Goal: Transaction & Acquisition: Purchase product/service

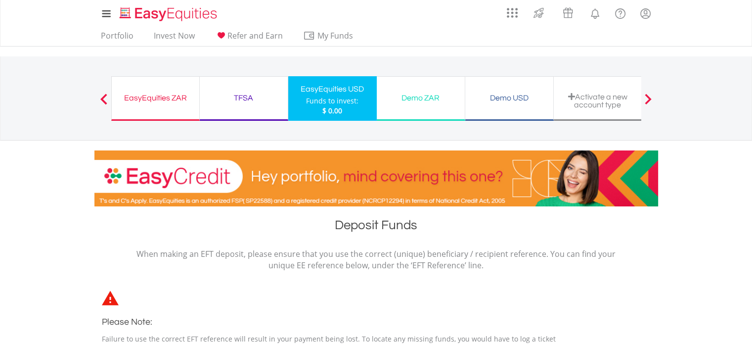
click at [158, 97] on div "EasyEquities ZAR" at bounding box center [156, 98] width 76 height 14
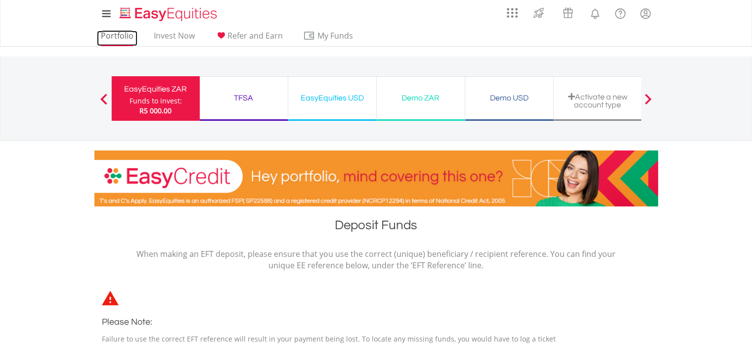
click at [126, 33] on link "Portfolio" at bounding box center [117, 38] width 41 height 15
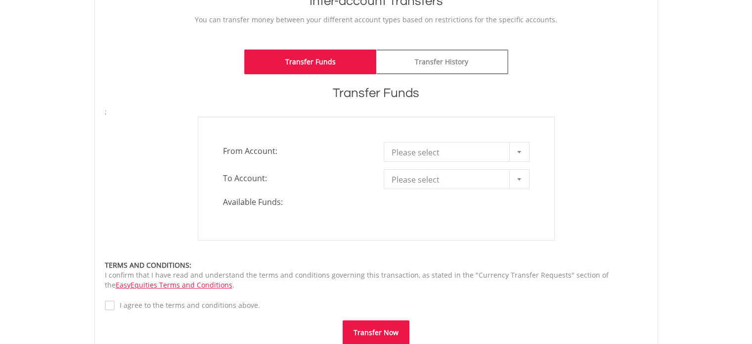
scroll to position [221, 0]
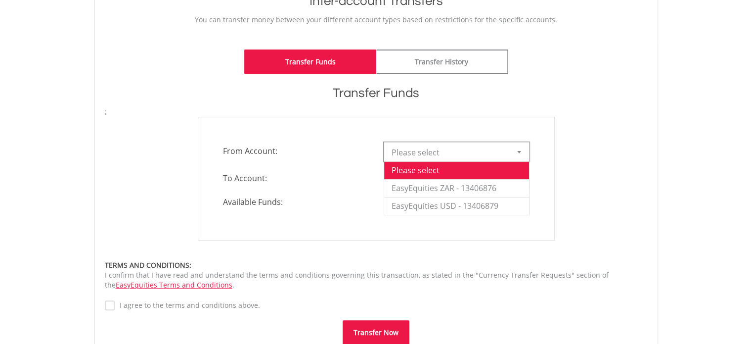
click at [425, 149] on span "Please select" at bounding box center [448, 152] width 115 height 20
click at [432, 183] on li "EasyEquities ZAR - 13406876" at bounding box center [456, 188] width 145 height 18
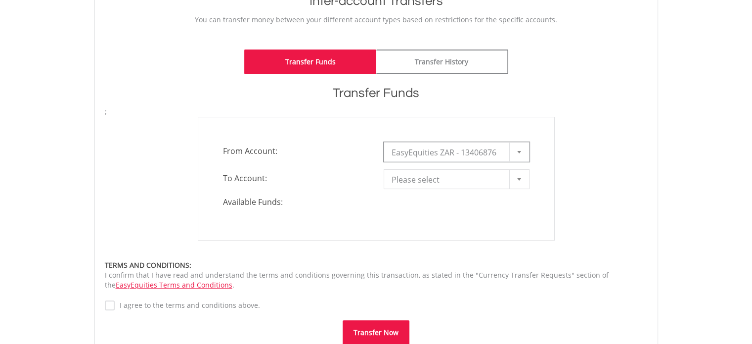
click at [432, 183] on span "Please select" at bounding box center [448, 180] width 115 height 20
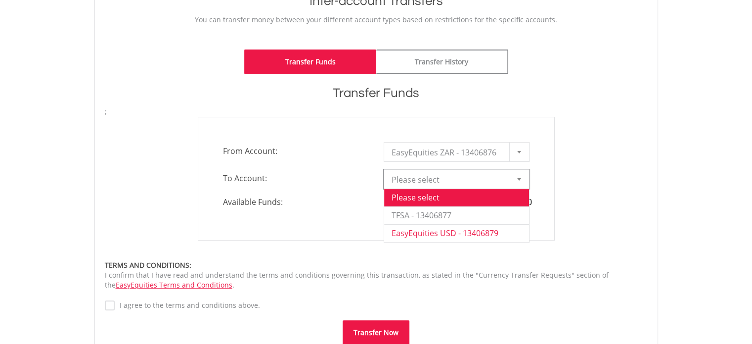
click at [435, 226] on li "EasyEquities USD - 13406879" at bounding box center [456, 233] width 145 height 18
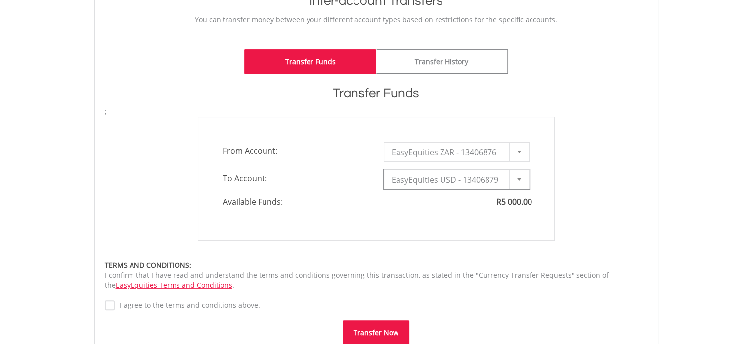
type input "*"
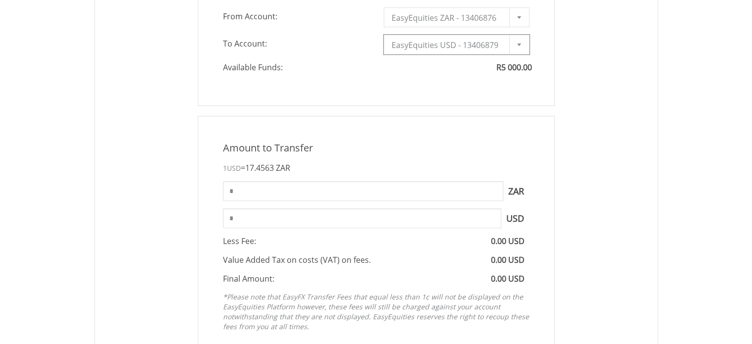
scroll to position [358, 0]
click at [420, 188] on input "*" at bounding box center [363, 189] width 280 height 20
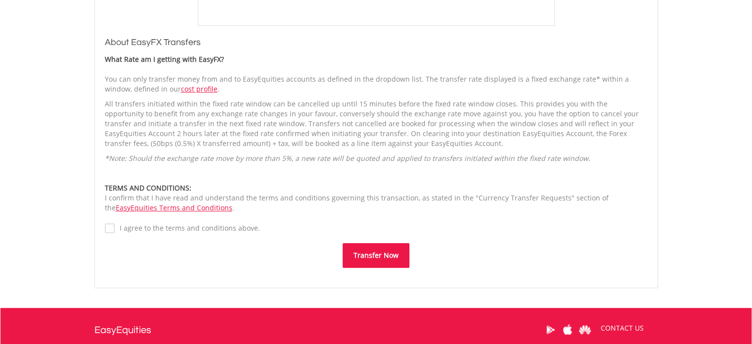
scroll to position [692, 0]
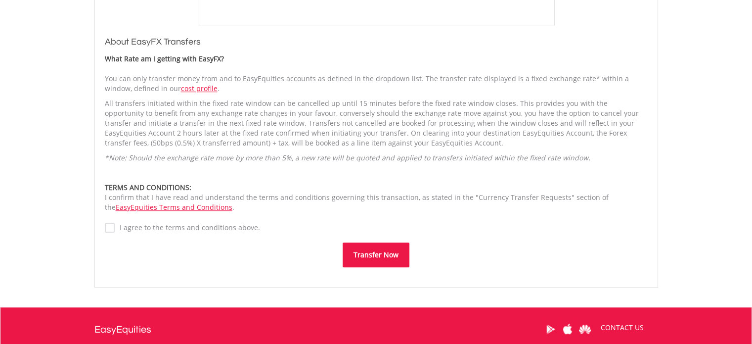
type input "****"
type input "******"
click at [235, 224] on label "I agree to the terms and conditions above." at bounding box center [187, 227] width 145 height 10
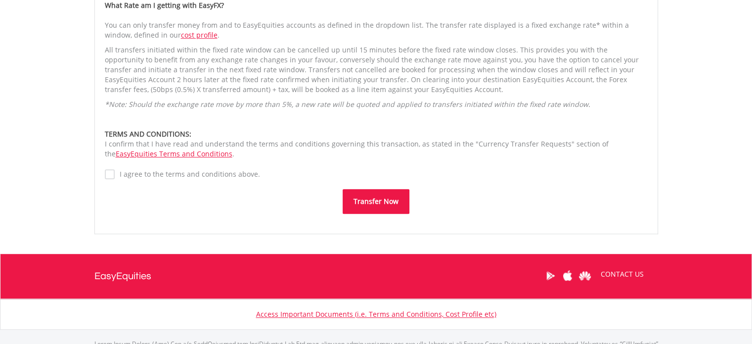
scroll to position [753, 0]
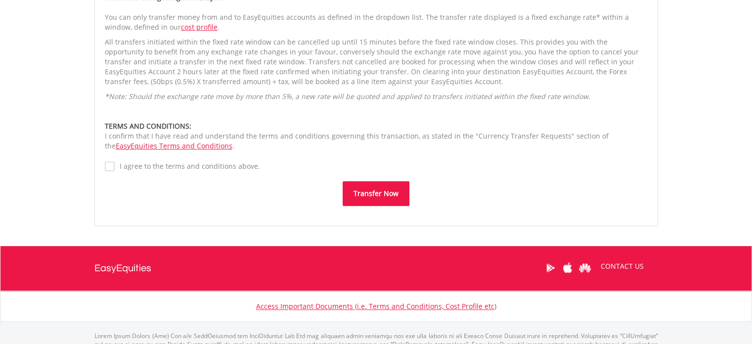
click at [377, 186] on button "Transfer Now" at bounding box center [376, 193] width 67 height 25
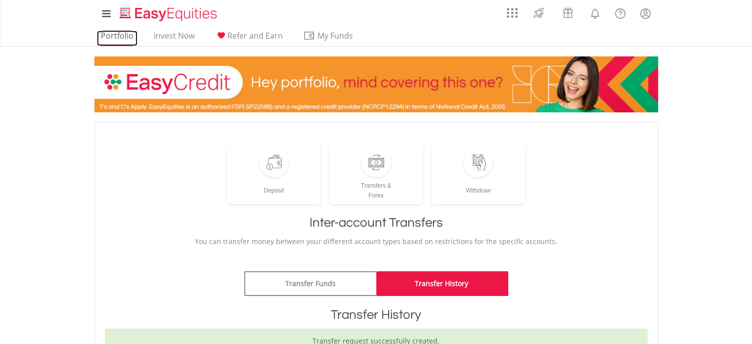
click at [121, 36] on link "Portfolio" at bounding box center [117, 38] width 41 height 15
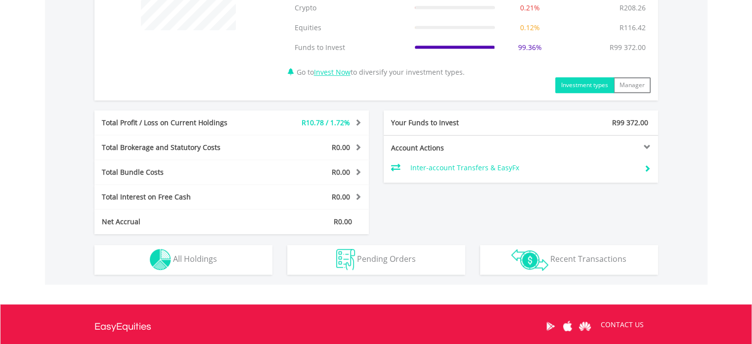
scroll to position [436, 0]
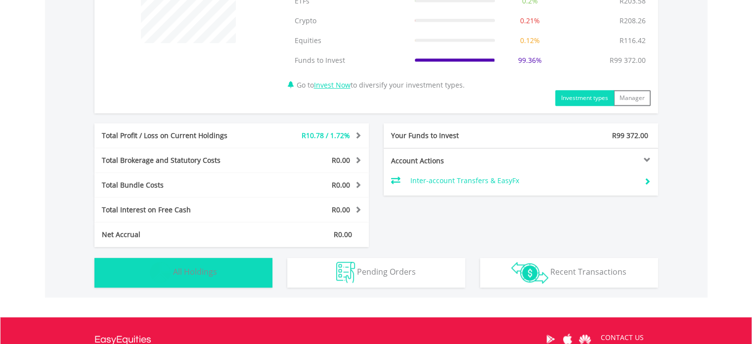
click at [241, 258] on button "Holdings All Holdings" at bounding box center [183, 273] width 178 height 30
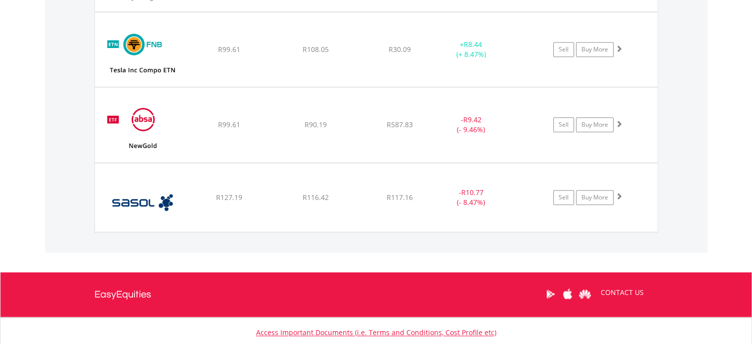
scroll to position [1008, 0]
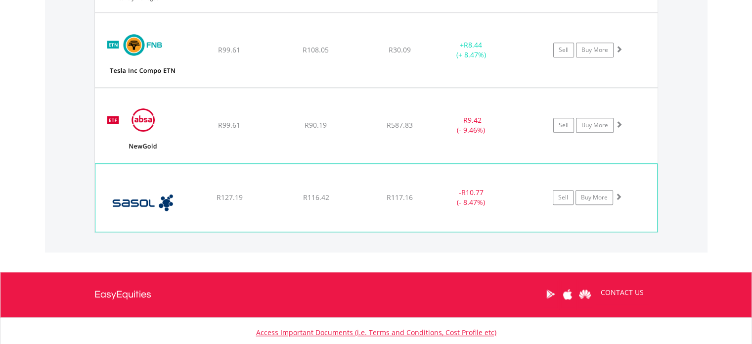
click at [517, 204] on div "- R10.77 (- 8.47%)" at bounding box center [482, 197] width 99 height 20
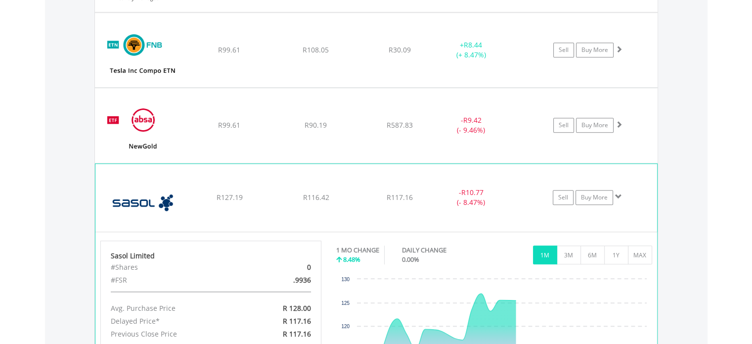
scroll to position [1117, 0]
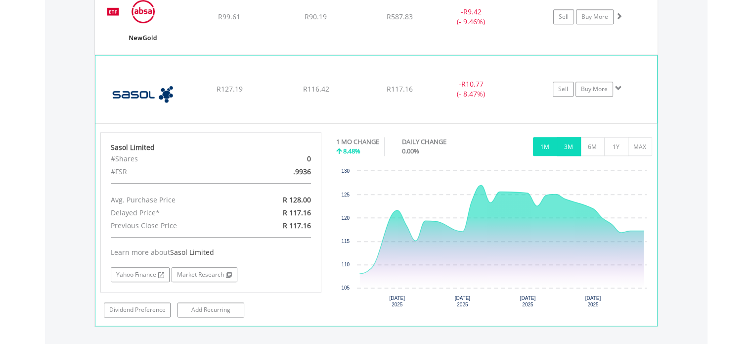
click at [573, 141] on button "3M" at bounding box center [569, 146] width 24 height 19
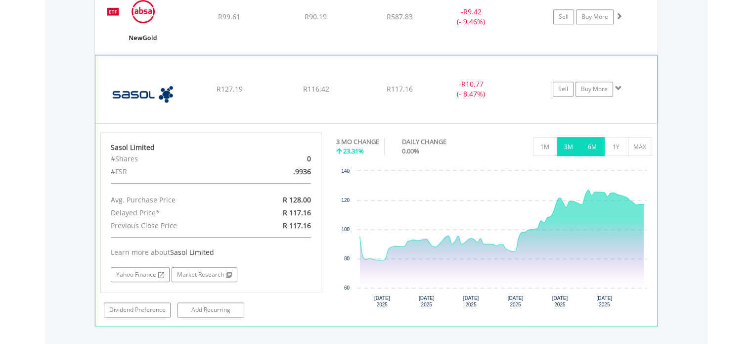
click at [592, 141] on button "6M" at bounding box center [592, 146] width 24 height 19
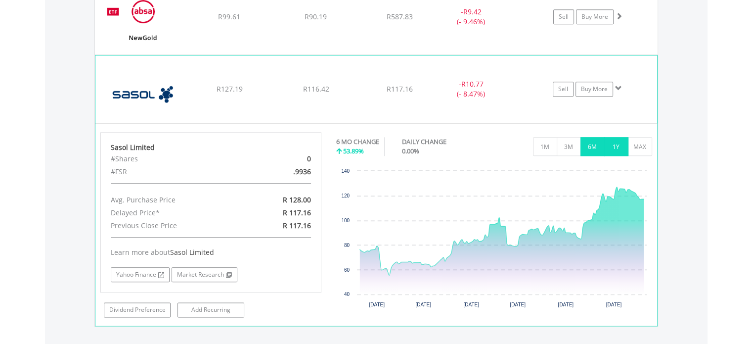
click at [607, 141] on button "1Y" at bounding box center [616, 146] width 24 height 19
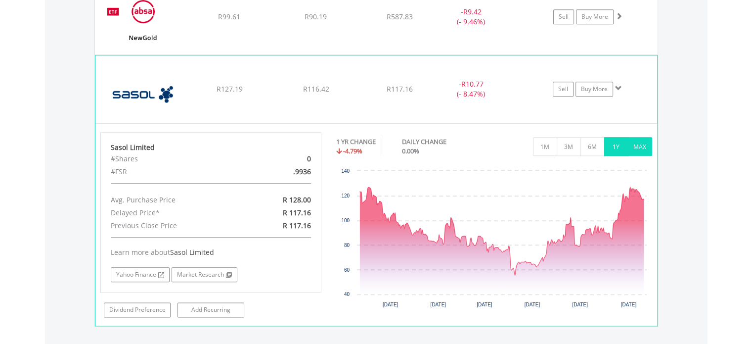
click at [631, 141] on button "MAX" at bounding box center [640, 146] width 24 height 19
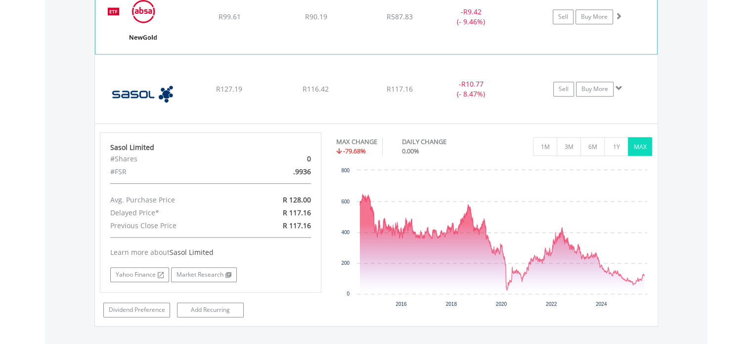
click at [532, 24] on div "- R9.42 (- 9.46%)" at bounding box center [482, 17] width 99 height 20
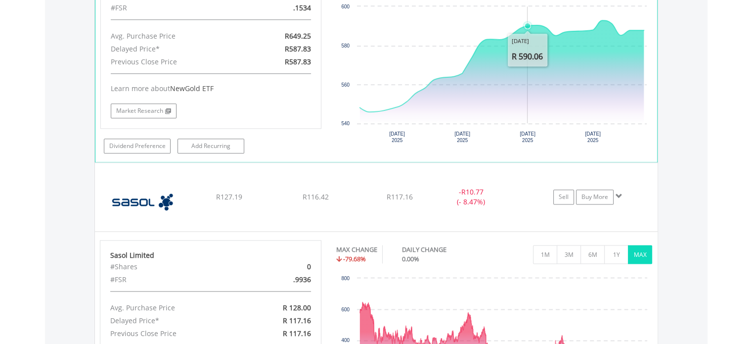
scroll to position [1212, 0]
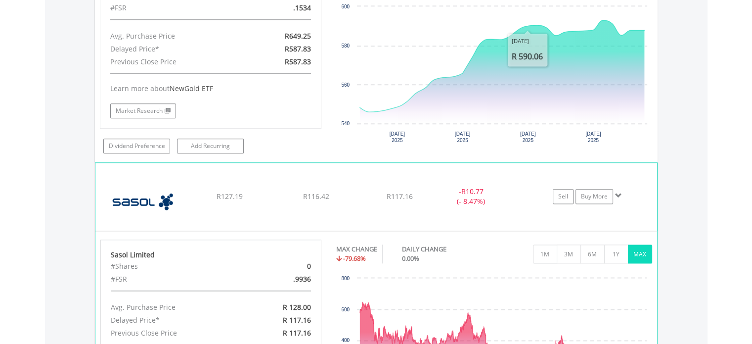
click at [521, 199] on div "- R10.77 (- 8.47%)" at bounding box center [482, 196] width 99 height 20
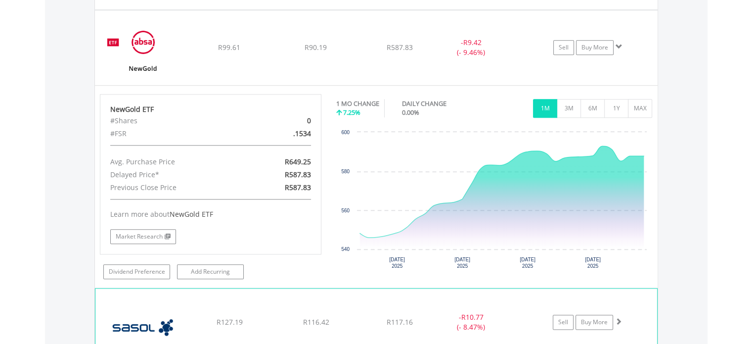
scroll to position [1085, 0]
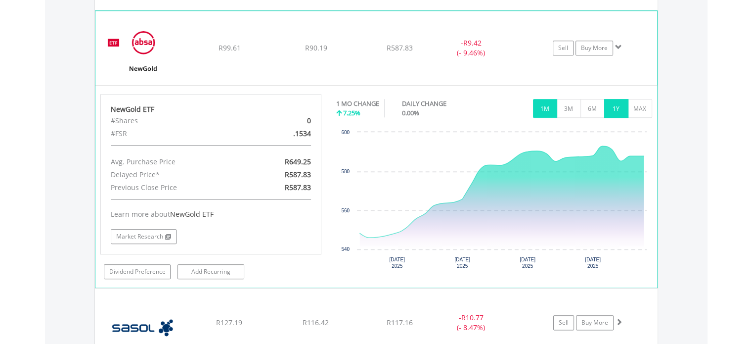
click at [610, 102] on button "1Y" at bounding box center [616, 108] width 24 height 19
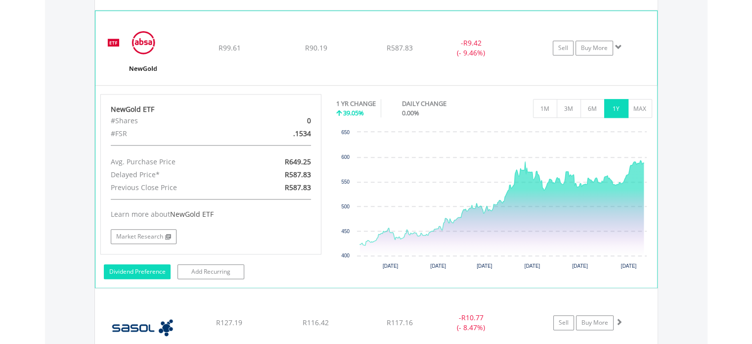
click at [163, 265] on link "Dividend Preference" at bounding box center [137, 271] width 67 height 15
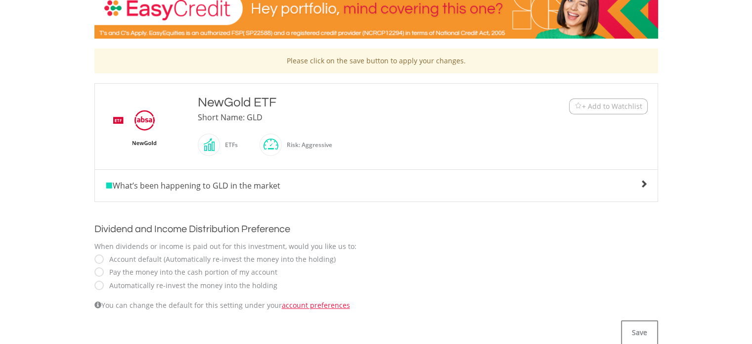
scroll to position [170, 0]
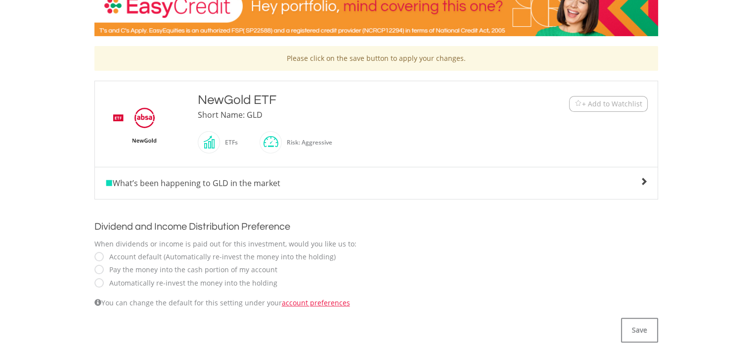
click at [104, 266] on label "Pay the money into the cash portion of my account" at bounding box center [190, 269] width 173 height 10
click at [647, 321] on button "Save" at bounding box center [639, 329] width 37 height 25
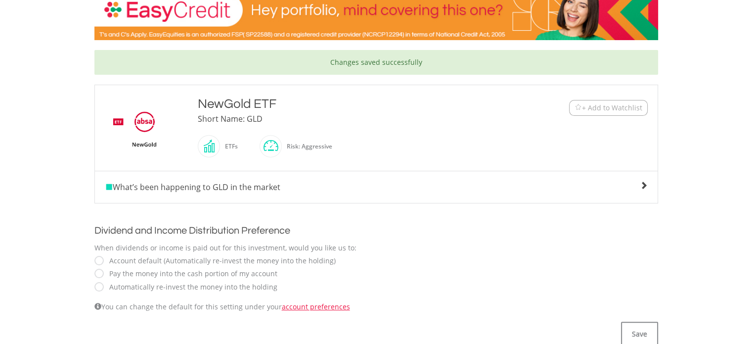
scroll to position [157, 0]
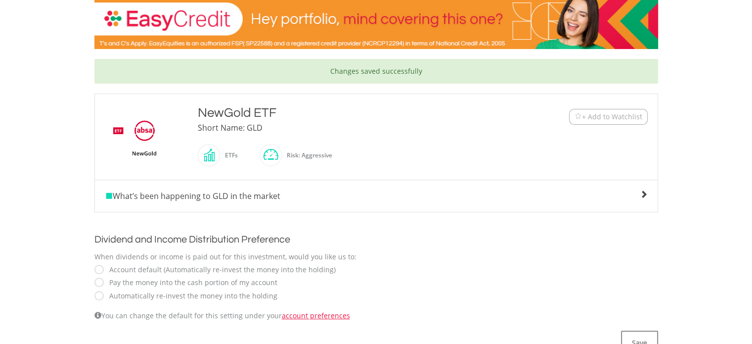
click at [401, 145] on div "NewGold ETF Short Name: GLD ETFs" at bounding box center [352, 137] width 325 height 66
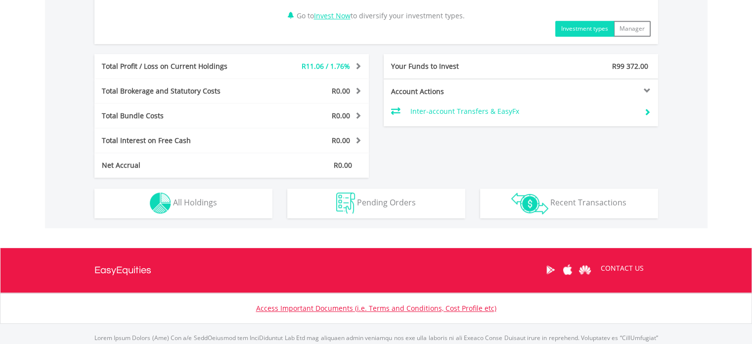
scroll to position [506, 0]
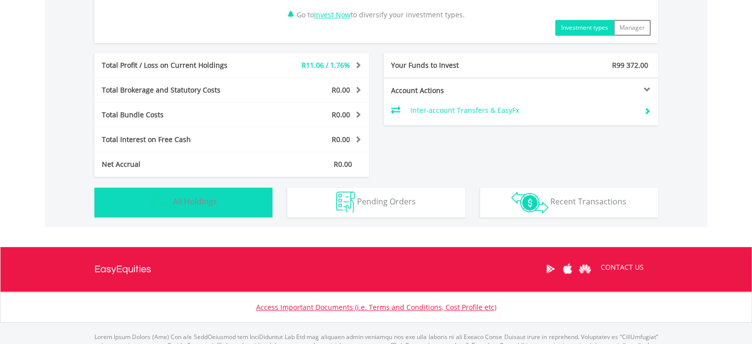
click at [205, 198] on span "All Holdings" at bounding box center [195, 201] width 44 height 11
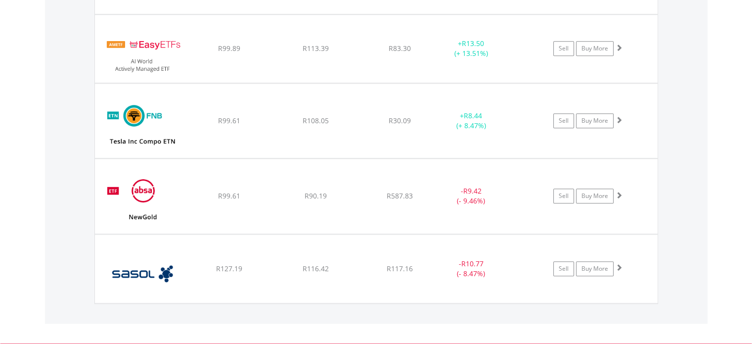
scroll to position [939, 0]
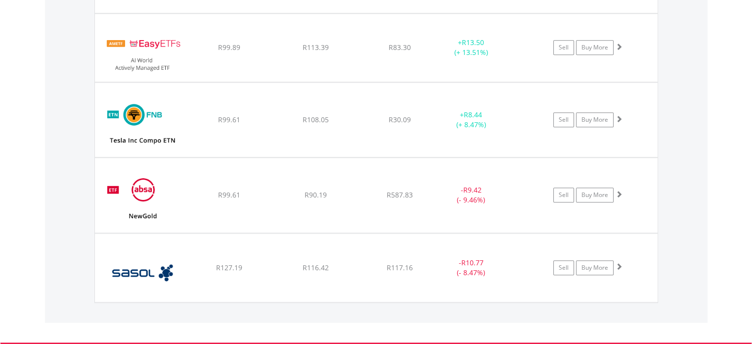
click at [205, 198] on div "﻿ NewGold ETF R99.61 R90.19 R587.83 - R9.42 (- 9.46%) Sell Buy More" at bounding box center [376, 195] width 563 height 74
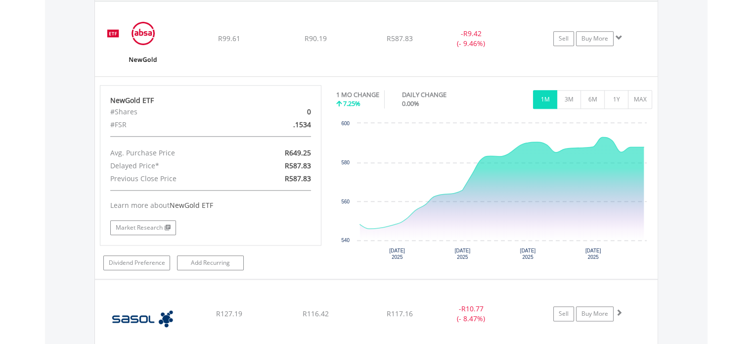
scroll to position [1095, 0]
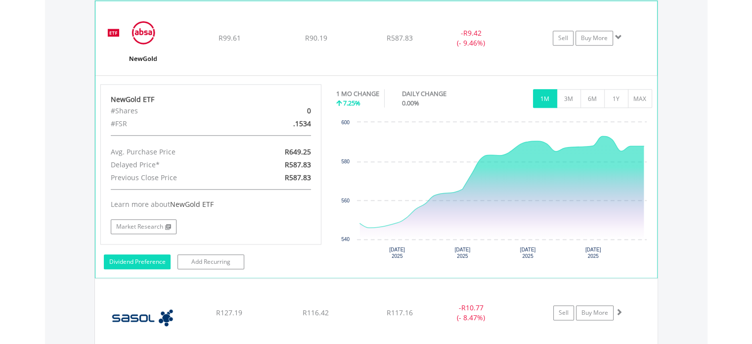
click at [166, 262] on icon at bounding box center [167, 262] width 2 height 6
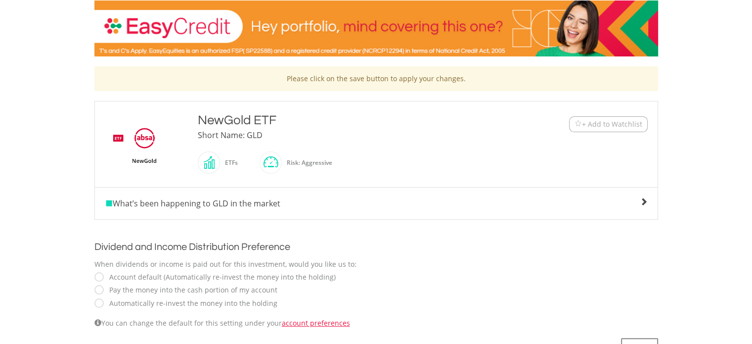
scroll to position [148, 0]
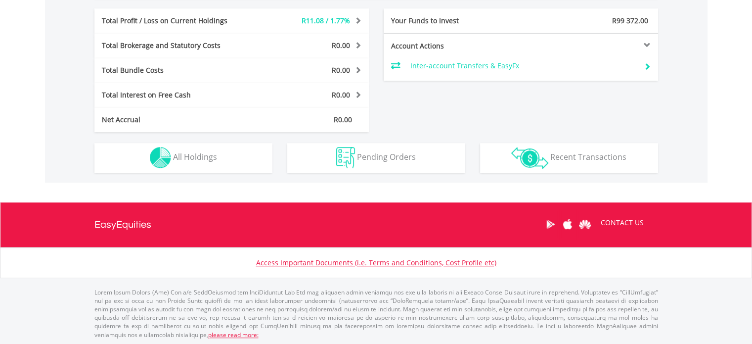
scroll to position [95, 188]
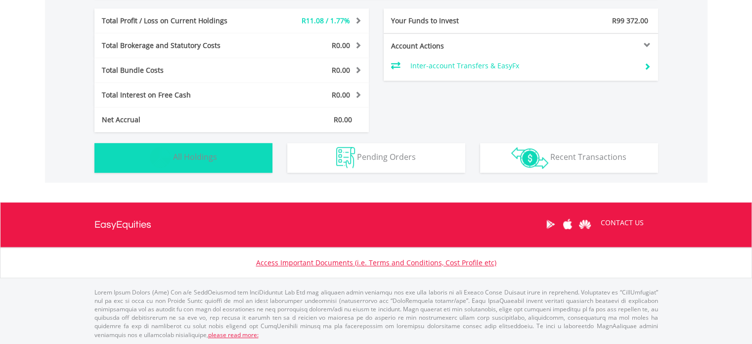
click at [181, 144] on button "Holdings All Holdings" at bounding box center [183, 158] width 178 height 30
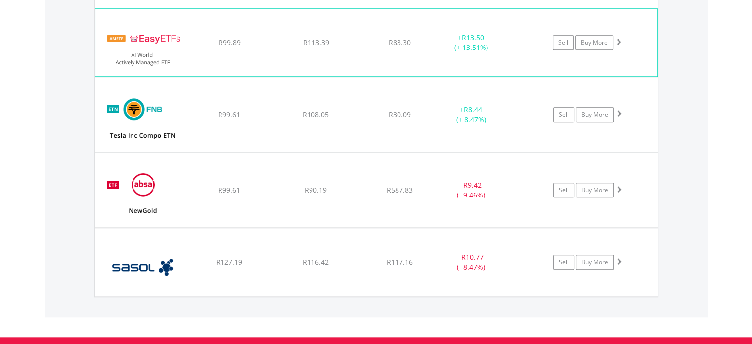
scroll to position [944, 0]
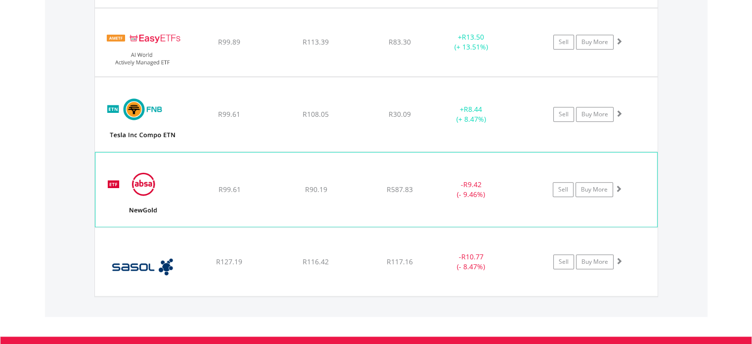
click at [273, 189] on div "﻿ NewGold ETF R99.61 R90.19 R587.83 - R9.42 (- 9.46%) Sell Buy More" at bounding box center [376, 189] width 562 height 74
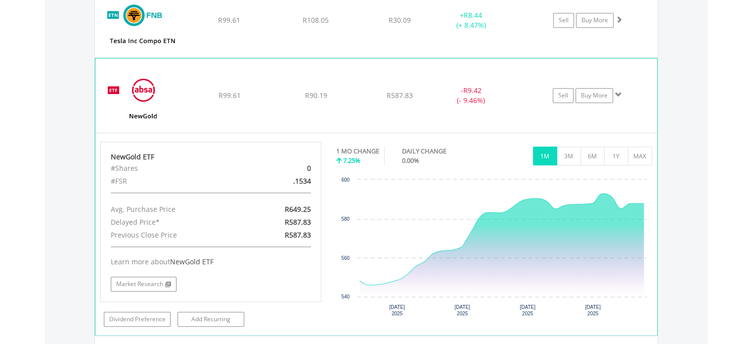
scroll to position [1039, 0]
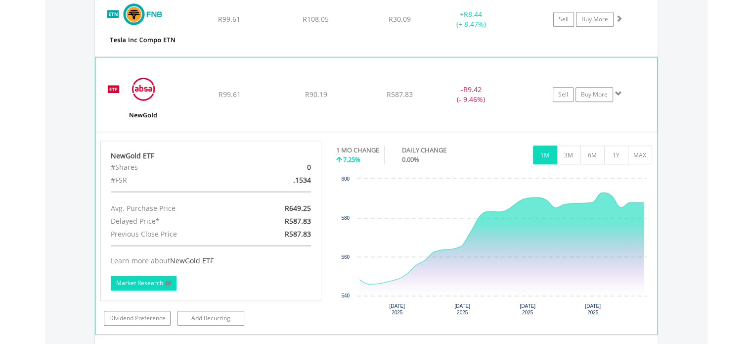
click at [167, 283] on span at bounding box center [167, 283] width 8 height 6
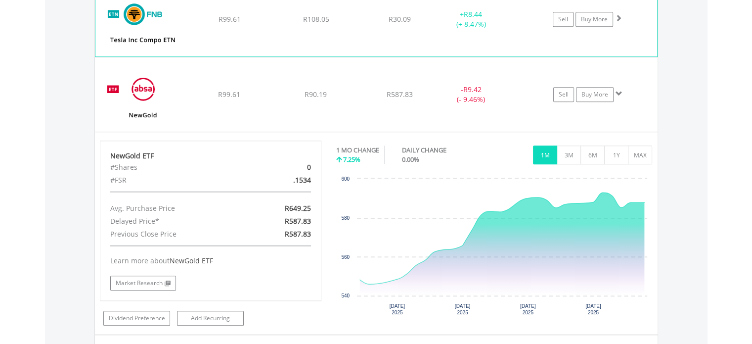
click at [236, 37] on div "﻿ FNB ETN on TESLAC R99.61 R108.05 R30.09 + R8.44 (+ 8.47%) Sell Buy More" at bounding box center [376, 19] width 562 height 74
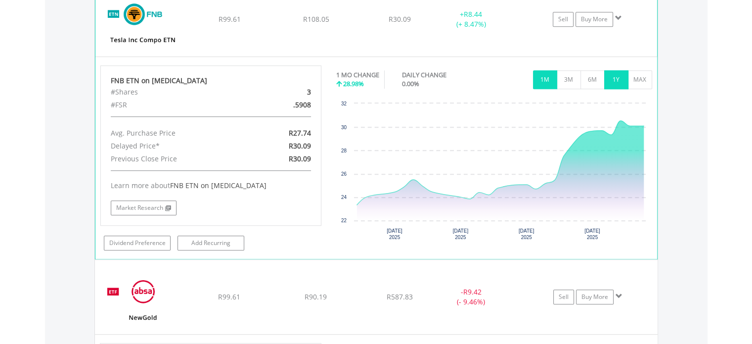
click at [617, 75] on button "1Y" at bounding box center [616, 79] width 24 height 19
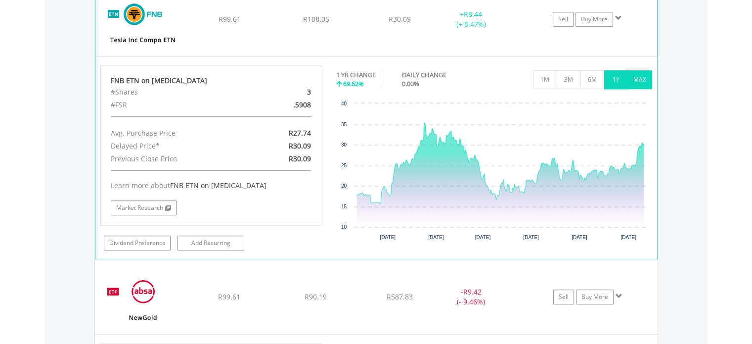
click at [645, 78] on button "MAX" at bounding box center [640, 79] width 24 height 19
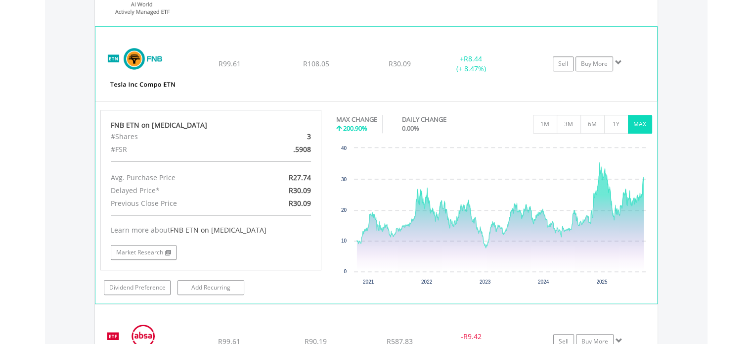
scroll to position [998, 0]
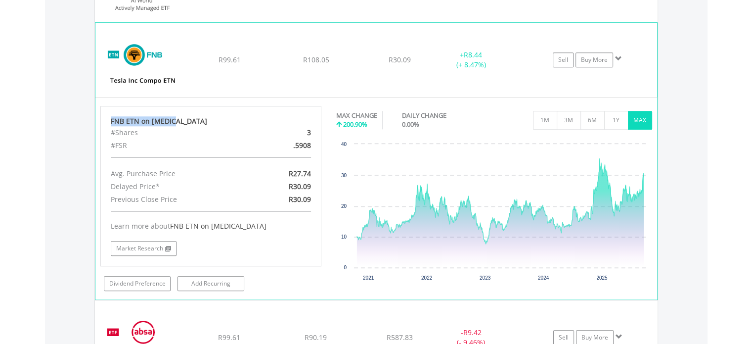
drag, startPoint x: 110, startPoint y: 118, endPoint x: 176, endPoint y: 122, distance: 66.4
click at [176, 122] on div "FNB ETN on TESLAC" at bounding box center [211, 121] width 201 height 10
copy div "FNB ETN on TESLAC"
click at [156, 279] on link "Dividend Preference" at bounding box center [137, 283] width 67 height 15
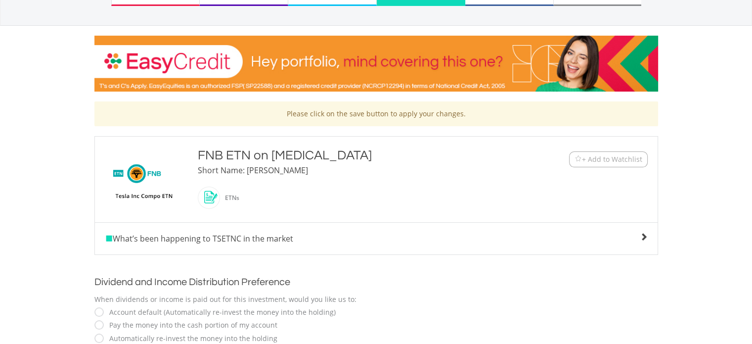
scroll to position [114, 0]
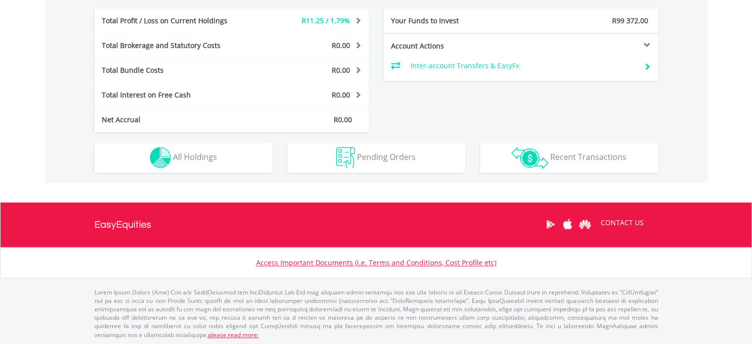
scroll to position [95, 188]
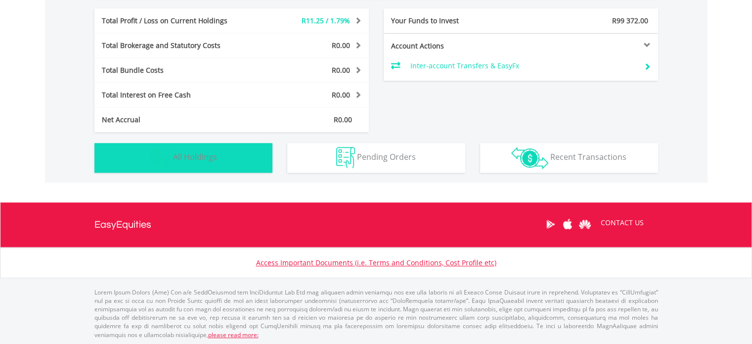
click at [158, 164] on img "button" at bounding box center [160, 157] width 21 height 21
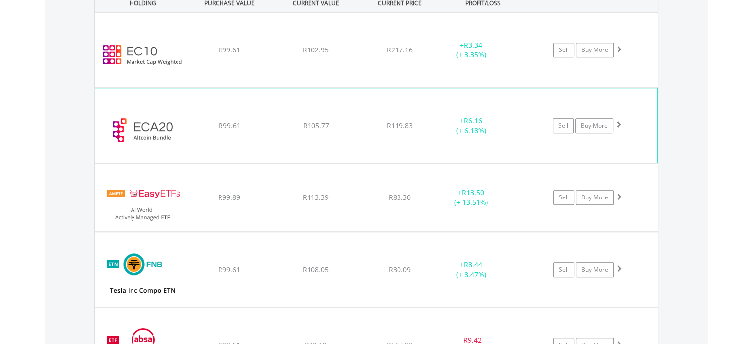
scroll to position [789, 0]
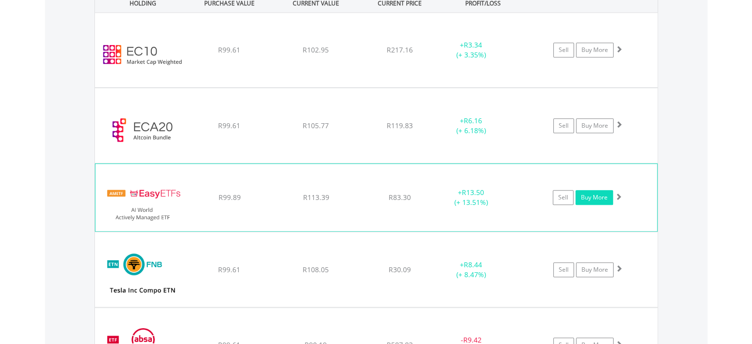
click at [592, 200] on link "Buy More" at bounding box center [594, 197] width 38 height 15
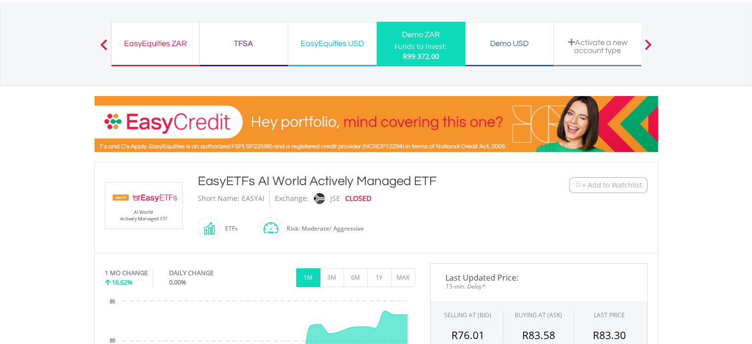
scroll to position [55, 0]
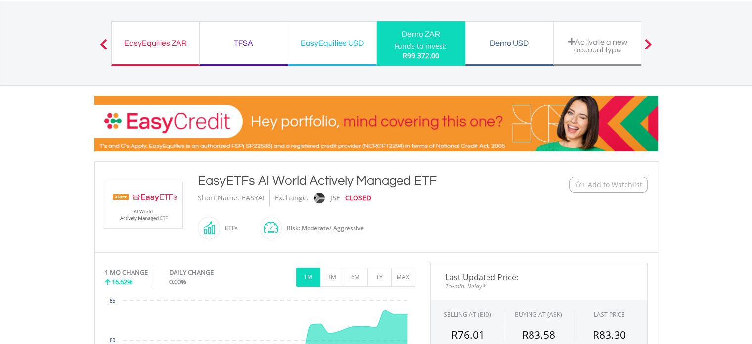
click at [184, 40] on div "EasyEquities ZAR" at bounding box center [156, 43] width 76 height 14
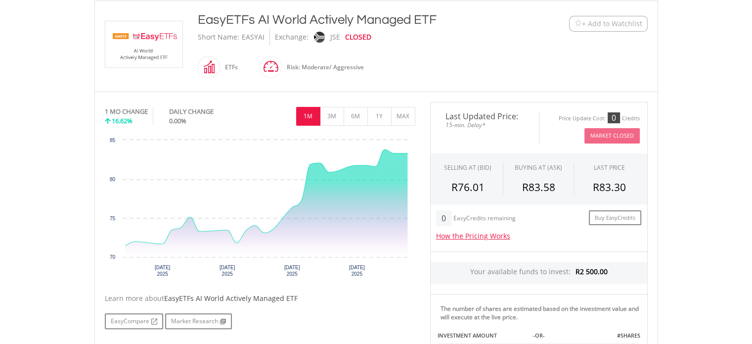
scroll to position [216, 0]
click at [376, 118] on button "1Y" at bounding box center [379, 116] width 24 height 19
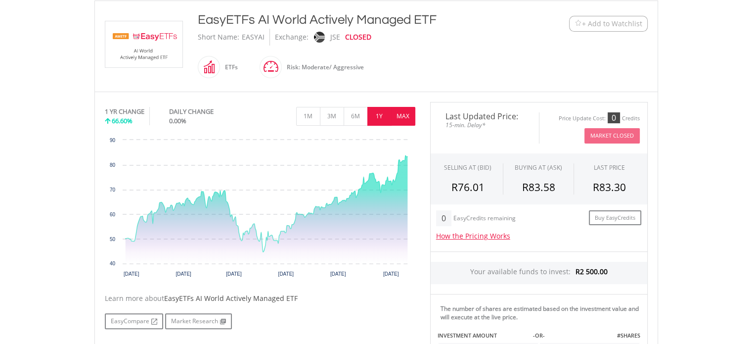
click at [400, 118] on button "MAX" at bounding box center [403, 116] width 24 height 19
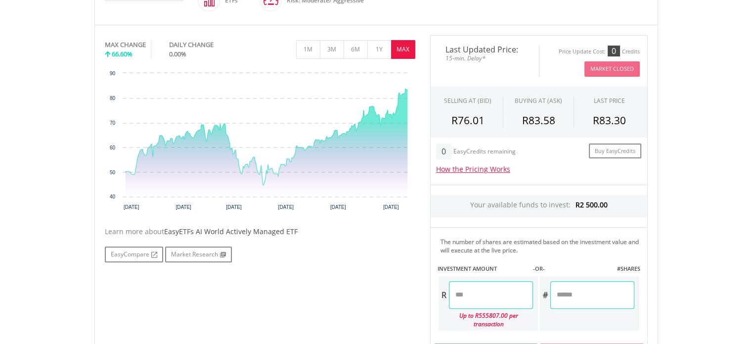
scroll to position [283, 0]
click at [154, 253] on span at bounding box center [153, 254] width 8 height 6
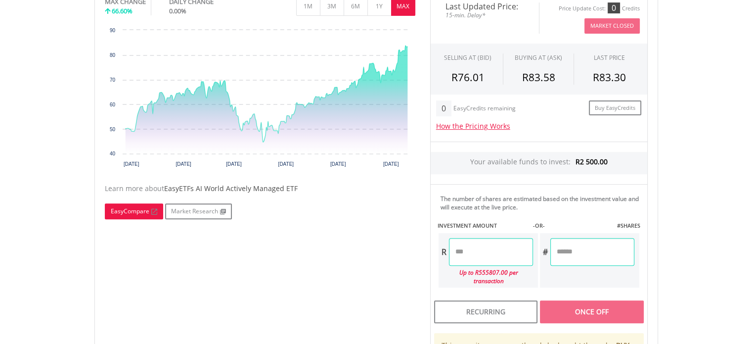
scroll to position [326, 0]
click at [482, 254] on input "number" at bounding box center [491, 251] width 84 height 28
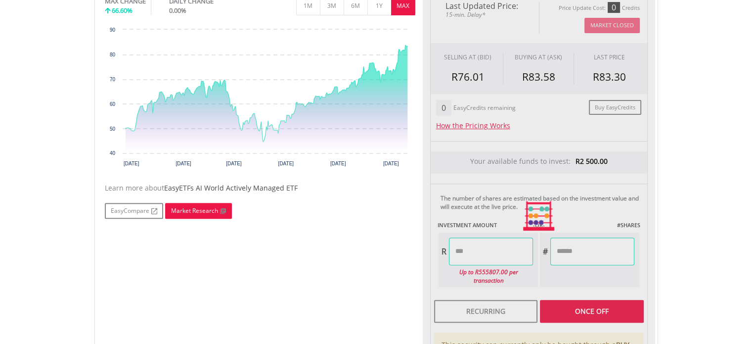
click at [184, 208] on link "Market Research" at bounding box center [198, 211] width 67 height 16
type input "******"
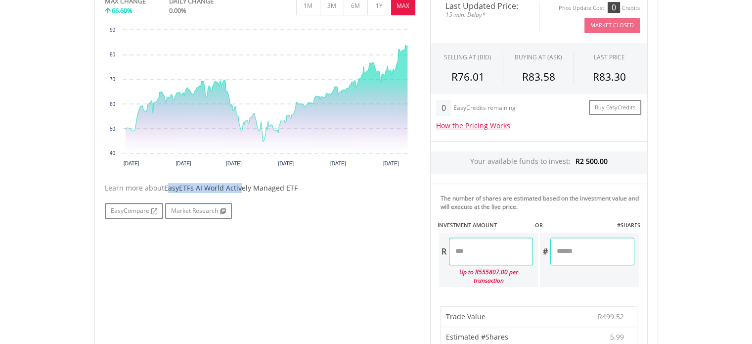
drag, startPoint x: 166, startPoint y: 187, endPoint x: 239, endPoint y: 181, distance: 72.9
click at [239, 183] on span "EasyETFs AI World Actively Managed ETF" at bounding box center [230, 187] width 133 height 9
drag, startPoint x: 164, startPoint y: 184, endPoint x: 296, endPoint y: 187, distance: 132.0
click at [296, 187] on div "Learn more about EasyETFs AI World Actively Managed ETF" at bounding box center [260, 188] width 310 height 10
copy span "EasyETFs AI World Actively Managed ETF"
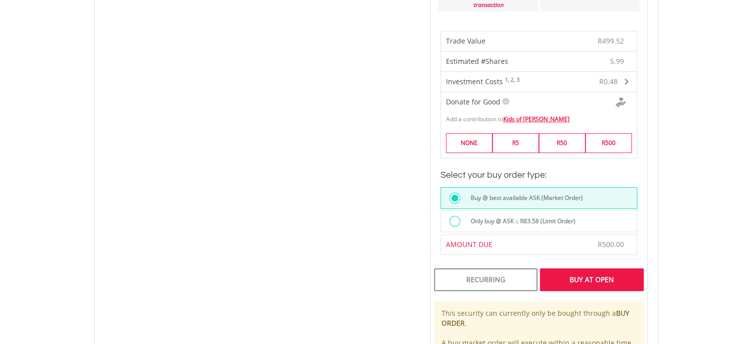
scroll to position [660, 0]
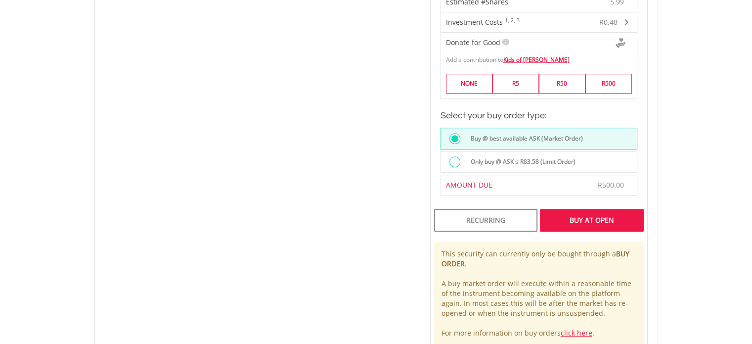
click at [463, 156] on div at bounding box center [457, 162] width 16 height 13
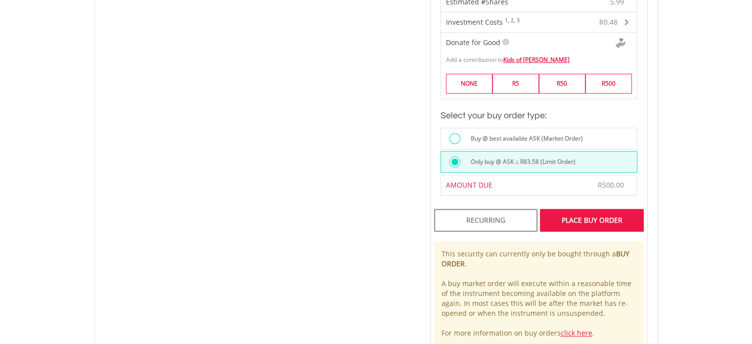
click at [475, 133] on label "Buy @ best available ASK (Market Order)" at bounding box center [524, 138] width 118 height 11
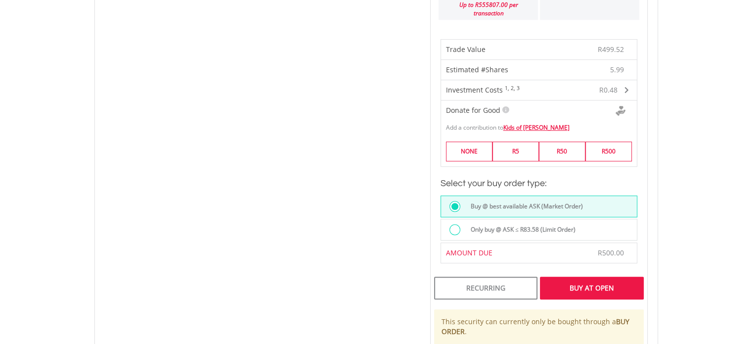
scroll to position [593, 0]
click at [607, 276] on div "Buy At Open" at bounding box center [591, 287] width 103 height 23
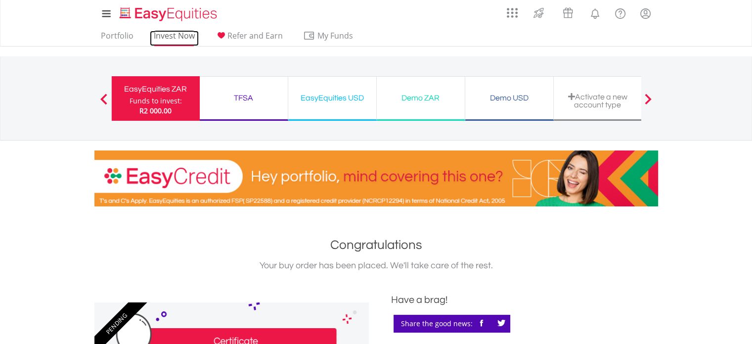
click at [160, 35] on link "Invest Now" at bounding box center [174, 38] width 49 height 15
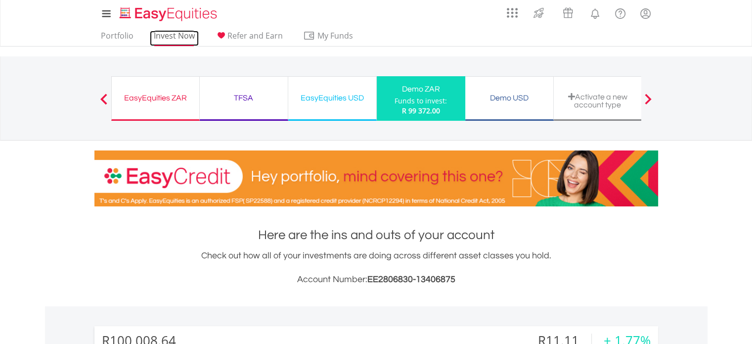
click at [182, 31] on link "Invest Now" at bounding box center [174, 38] width 49 height 15
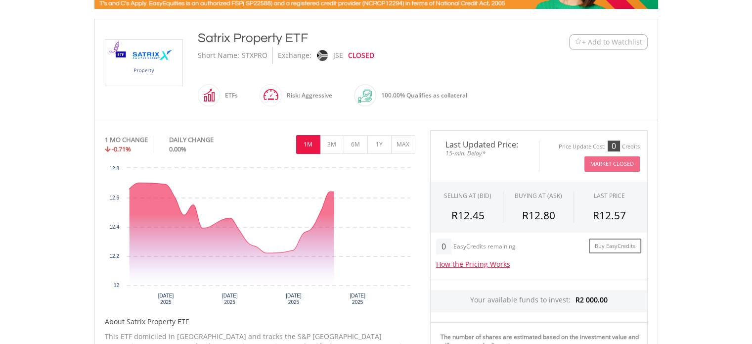
scroll to position [198, 0]
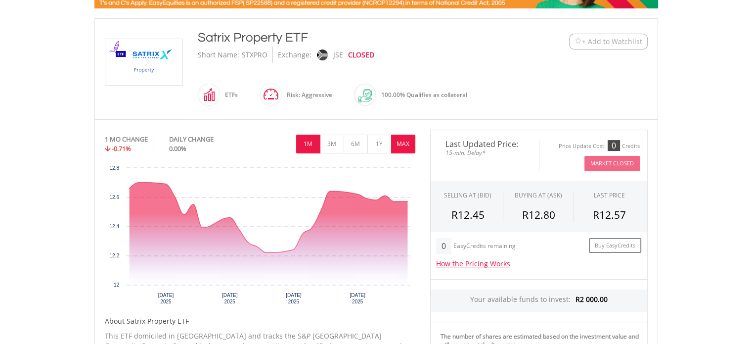
click at [411, 139] on button "MAX" at bounding box center [403, 143] width 24 height 19
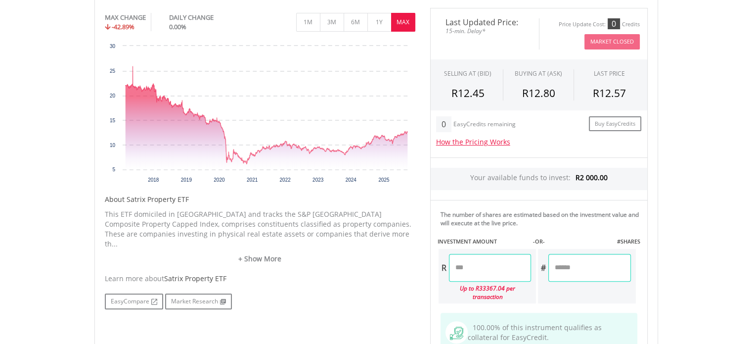
scroll to position [320, 0]
click at [247, 253] on link "+ Show More" at bounding box center [260, 258] width 310 height 10
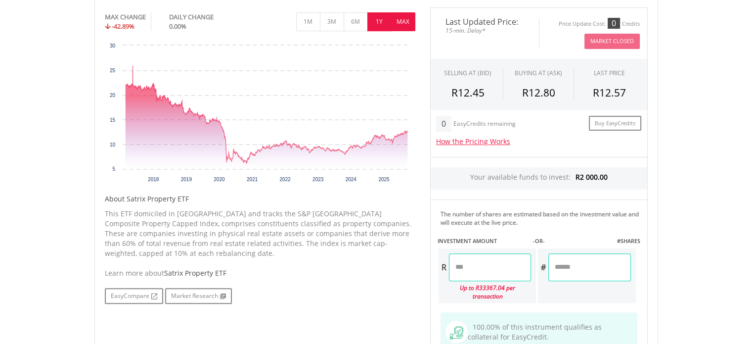
click at [376, 27] on button "1Y" at bounding box center [379, 21] width 24 height 19
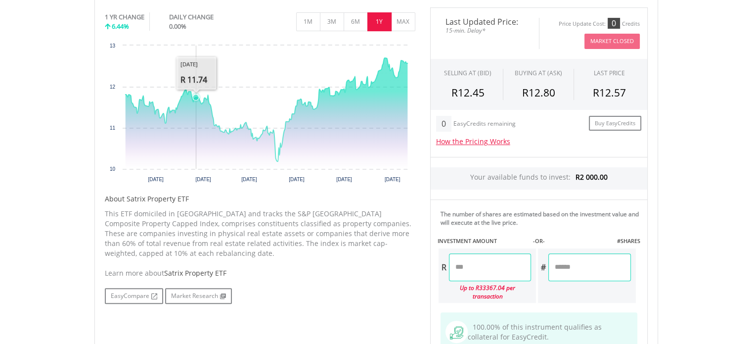
scroll to position [0, 0]
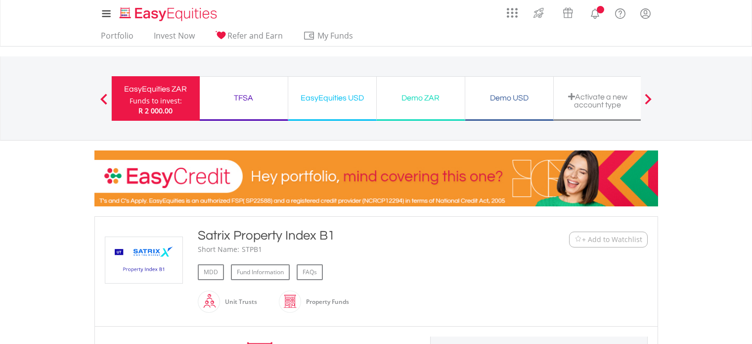
scroll to position [159, 0]
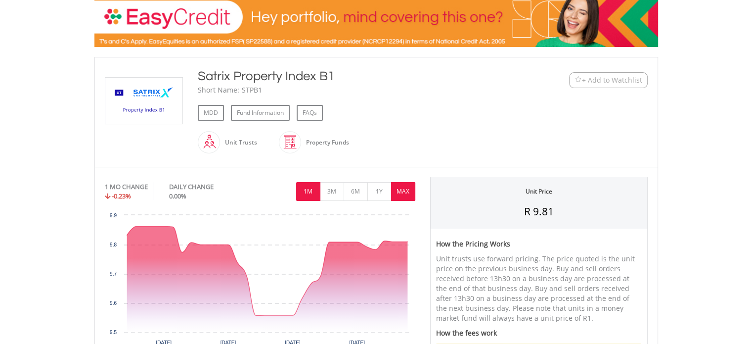
click at [397, 197] on button "MAX" at bounding box center [403, 191] width 24 height 19
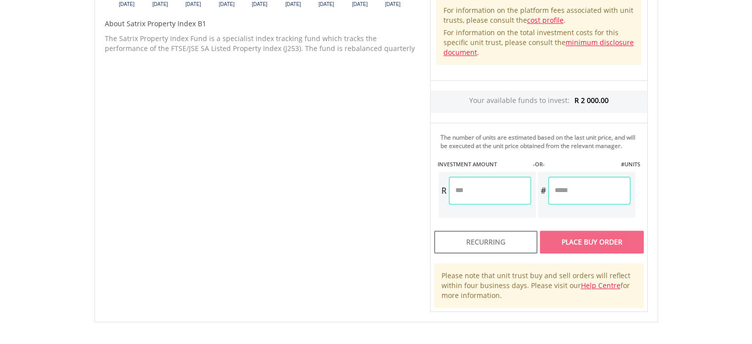
scroll to position [446, 0]
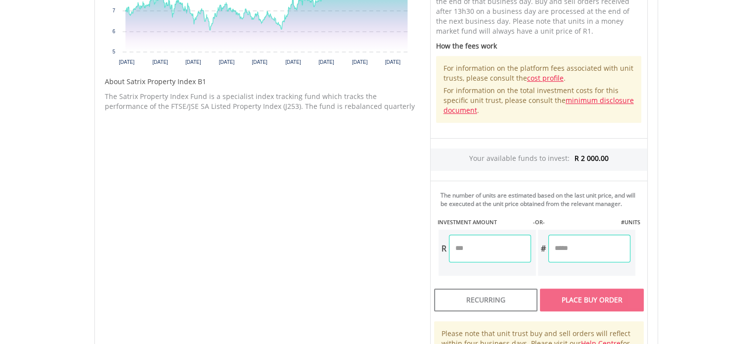
click at [479, 246] on input "number" at bounding box center [490, 248] width 82 height 28
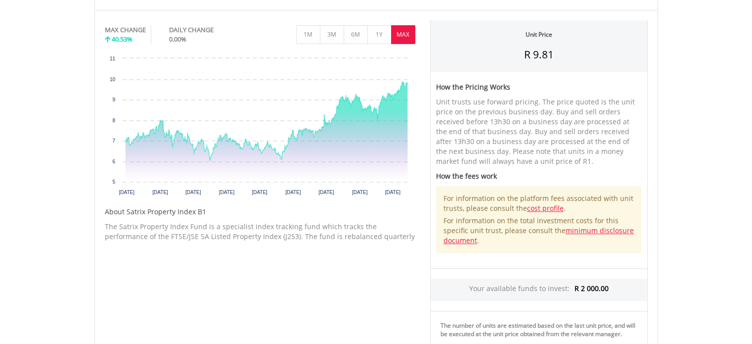
scroll to position [300, 0]
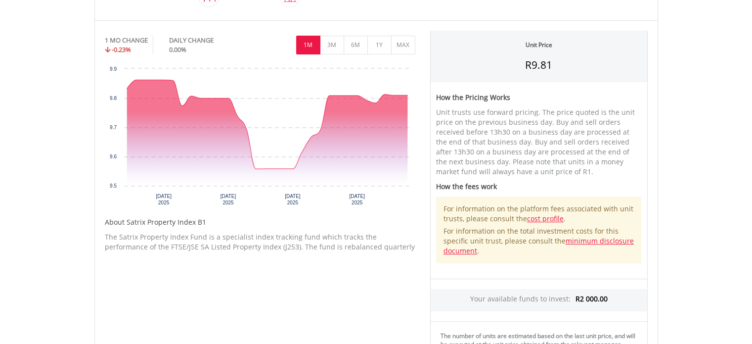
scroll to position [303, 0]
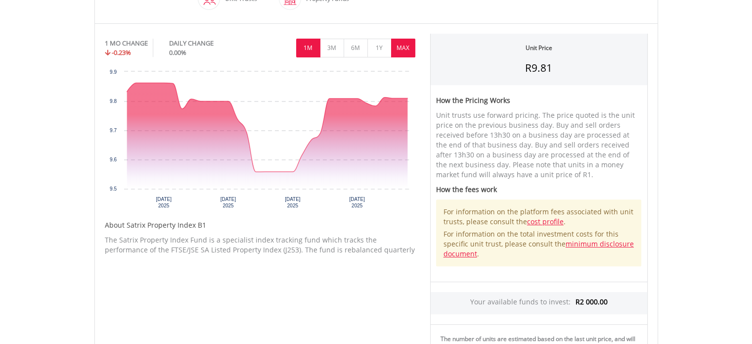
click at [405, 43] on button "MAX" at bounding box center [403, 48] width 24 height 19
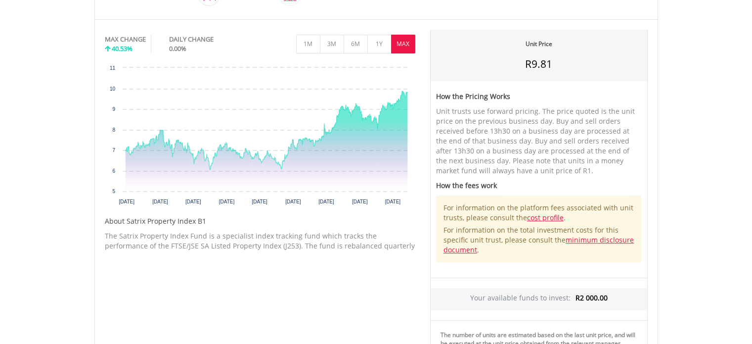
scroll to position [206, 0]
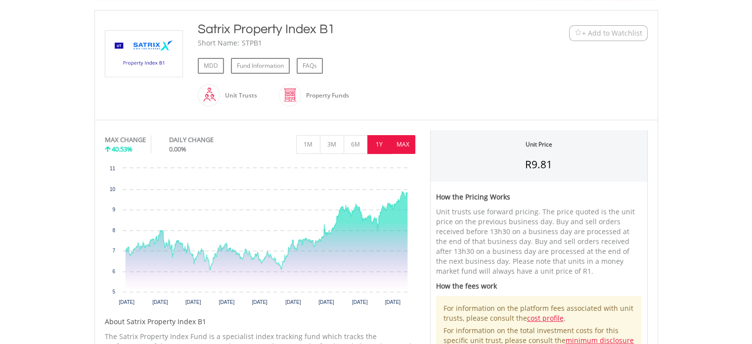
click at [378, 136] on button "1Y" at bounding box center [379, 144] width 24 height 19
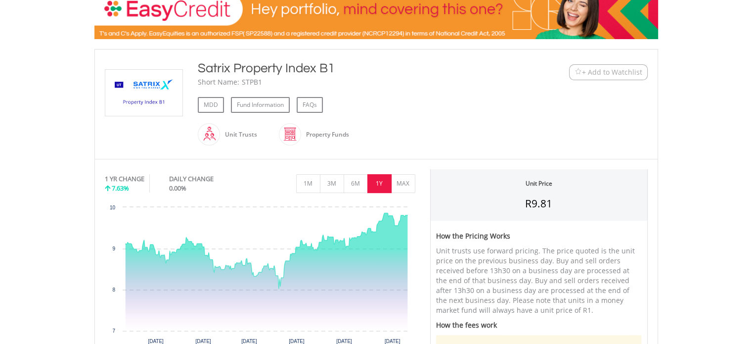
scroll to position [167, 0]
click at [356, 177] on button "6M" at bounding box center [356, 183] width 24 height 19
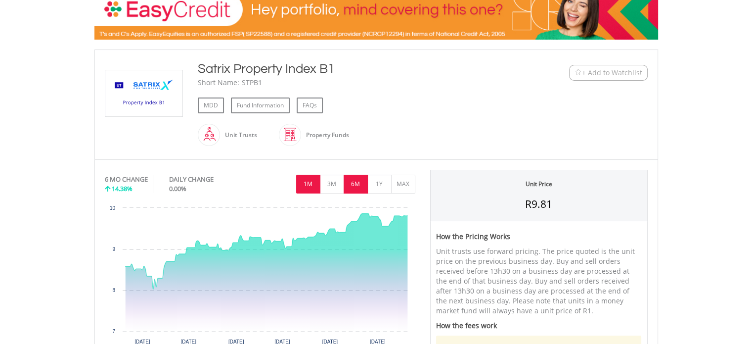
click at [309, 182] on button "1M" at bounding box center [308, 183] width 24 height 19
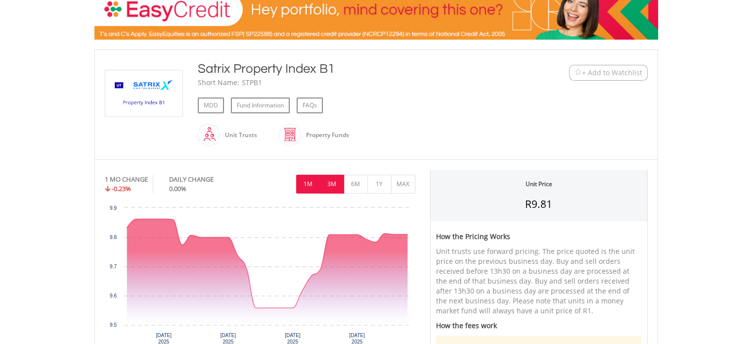
click at [324, 182] on button "3M" at bounding box center [332, 183] width 24 height 19
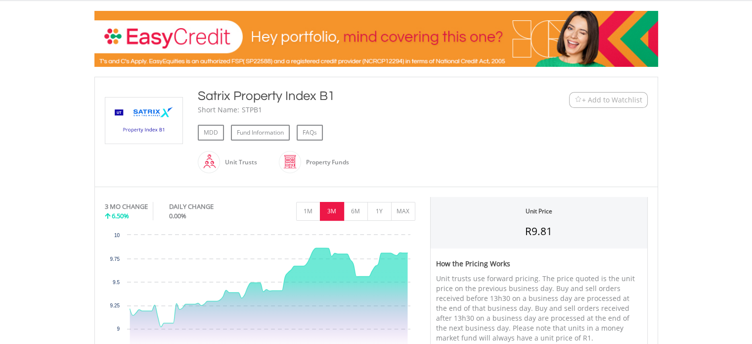
scroll to position [138, 0]
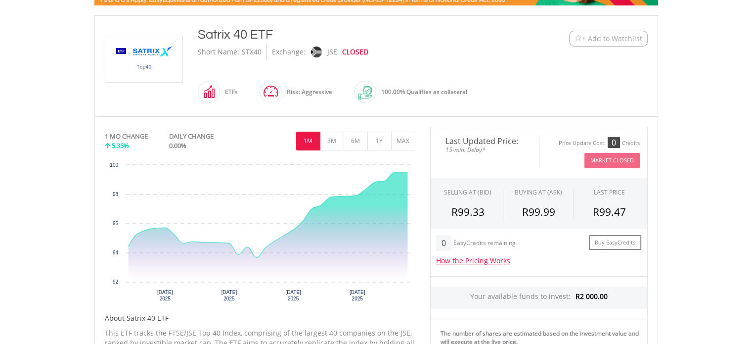
scroll to position [200, 0]
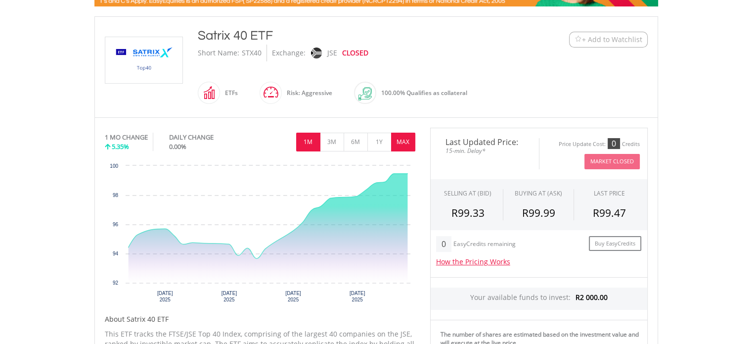
click at [405, 140] on button "MAX" at bounding box center [403, 141] width 24 height 19
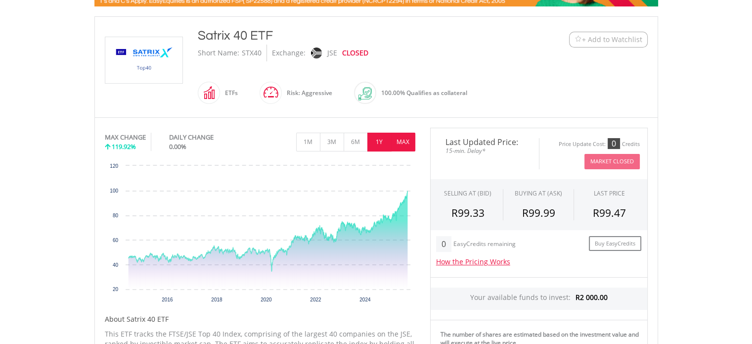
click at [373, 135] on button "1Y" at bounding box center [379, 141] width 24 height 19
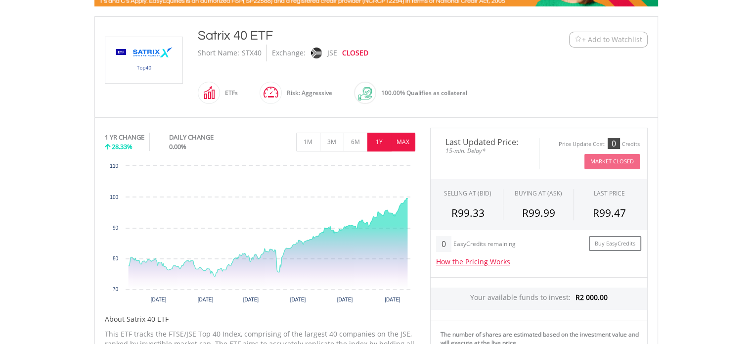
click at [406, 136] on button "MAX" at bounding box center [403, 141] width 24 height 19
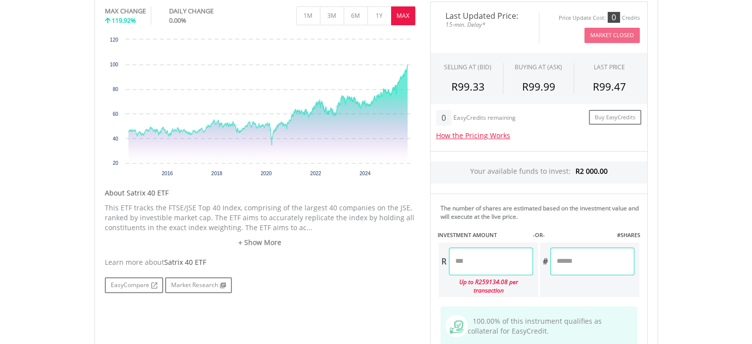
scroll to position [326, 0]
click at [491, 256] on input "number" at bounding box center [491, 261] width 84 height 28
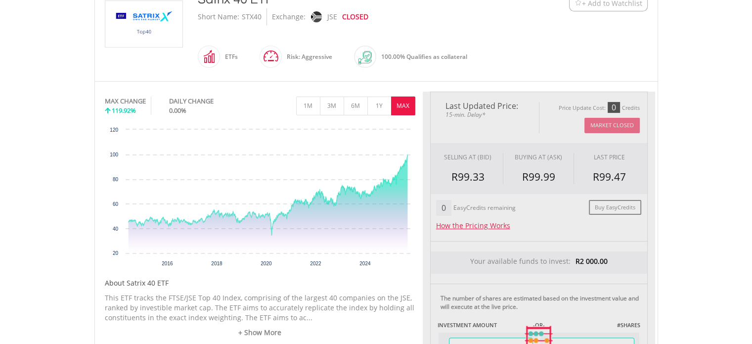
type input "******"
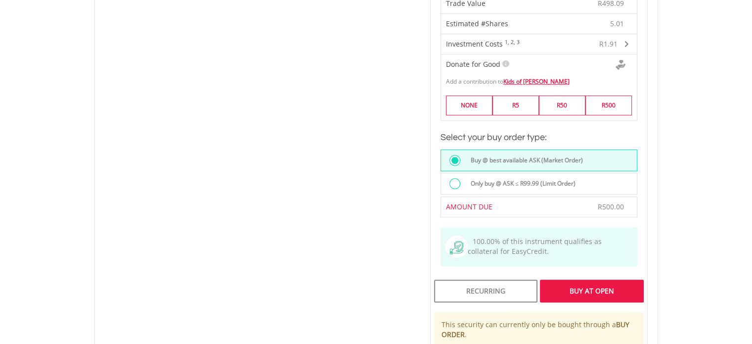
scroll to position [650, 0]
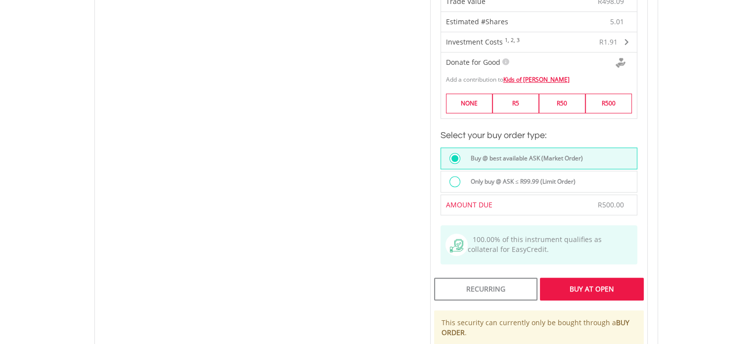
click at [564, 282] on div "Buy At Open" at bounding box center [591, 288] width 103 height 23
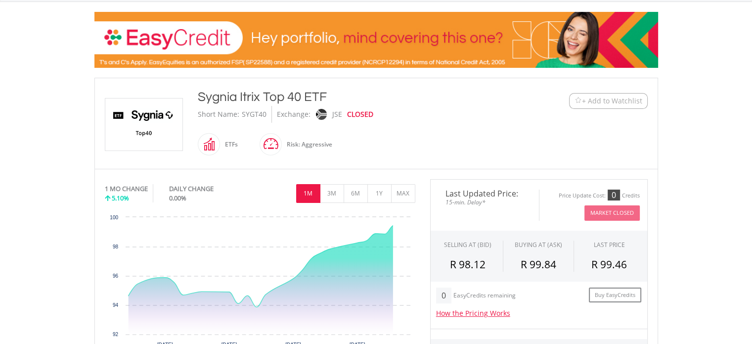
scroll to position [212, 0]
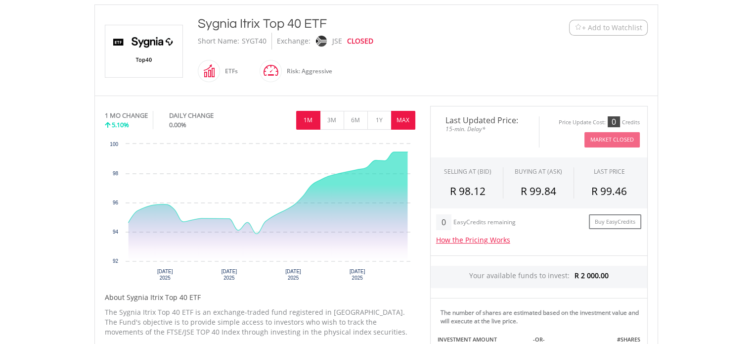
click at [403, 114] on button "MAX" at bounding box center [403, 120] width 24 height 19
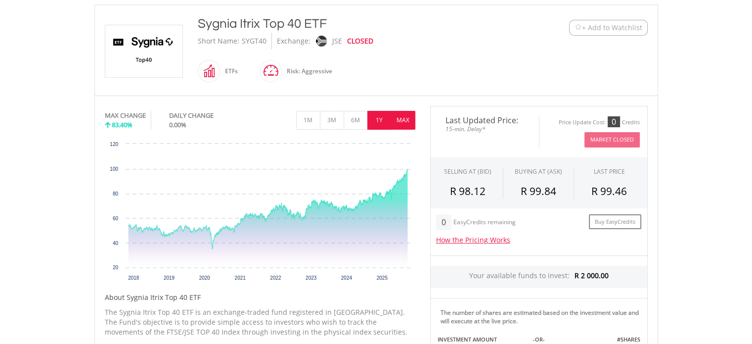
click at [381, 117] on button "1Y" at bounding box center [379, 120] width 24 height 19
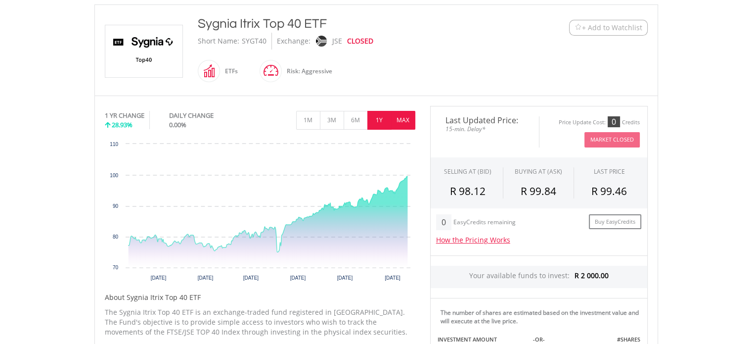
click at [403, 121] on button "MAX" at bounding box center [403, 120] width 24 height 19
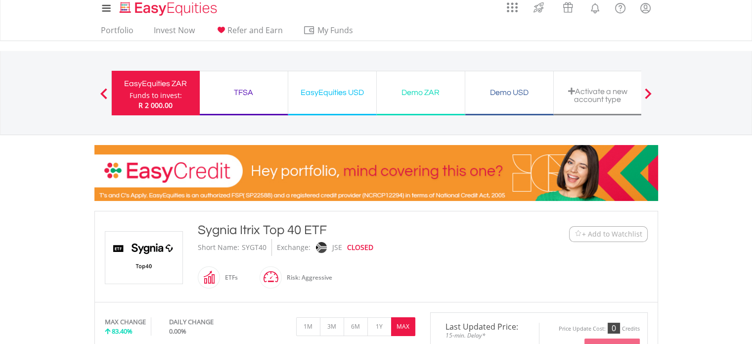
scroll to position [0, 0]
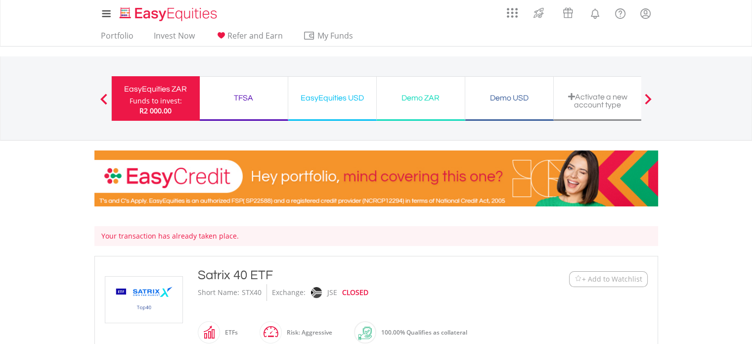
click at [169, 28] on ul "Portfolio Invest Now Refer and Earn My Funds Fund your accounts Withdraw Money …" at bounding box center [229, 36] width 271 height 19
click at [187, 39] on link "Invest Now" at bounding box center [174, 38] width 49 height 15
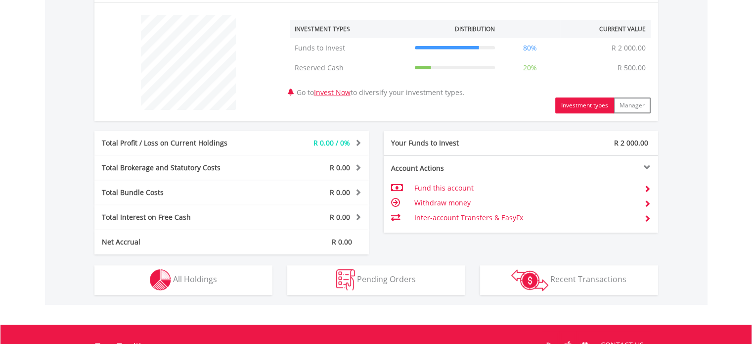
scroll to position [393, 0]
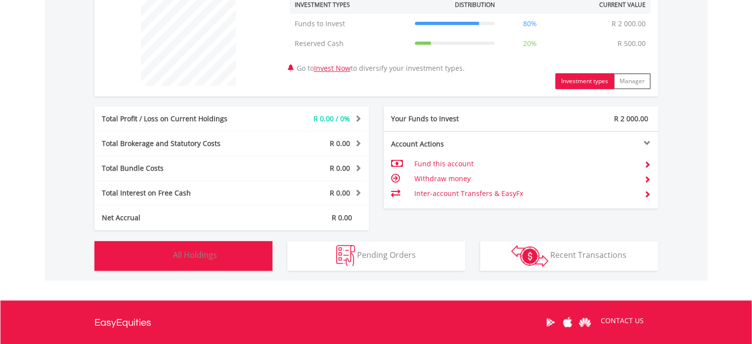
click at [221, 254] on button "Holdings All Holdings" at bounding box center [183, 256] width 178 height 30
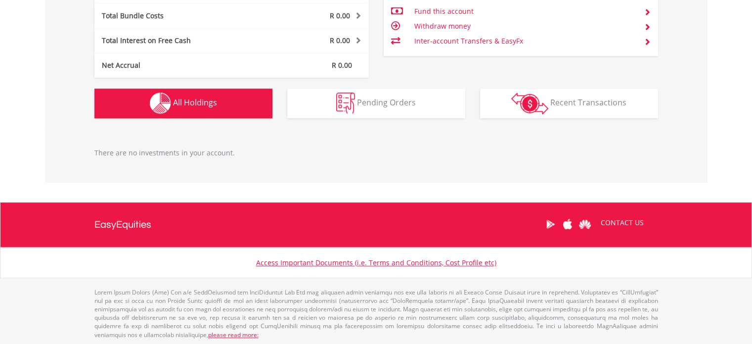
scroll to position [445, 0]
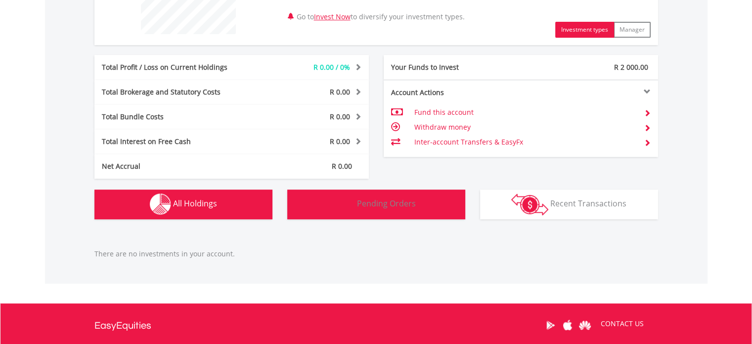
click at [372, 216] on button "Pending Orders Pending Orders" at bounding box center [376, 204] width 178 height 30
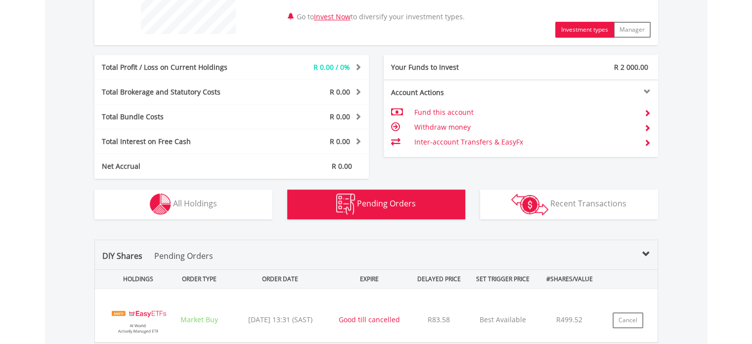
scroll to position [635, 0]
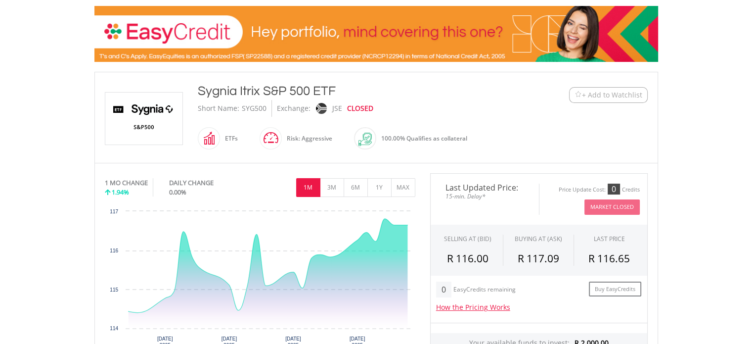
scroll to position [145, 0]
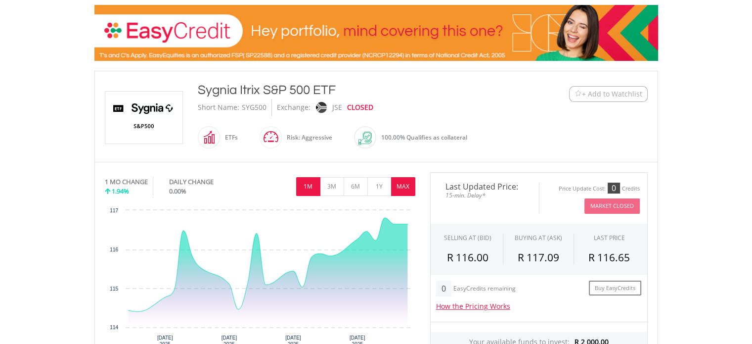
click at [412, 185] on button "MAX" at bounding box center [403, 186] width 24 height 19
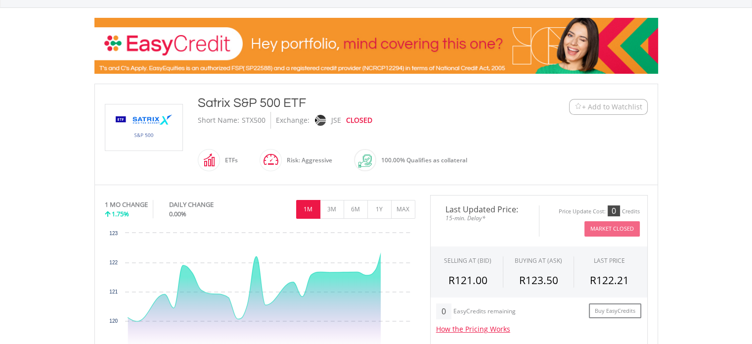
scroll to position [170, 0]
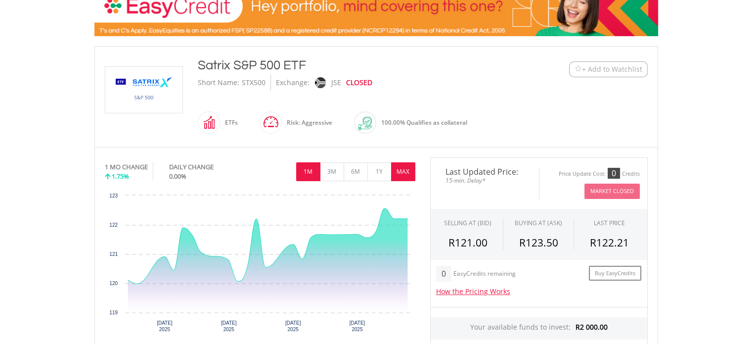
click at [404, 168] on button "MAX" at bounding box center [403, 171] width 24 height 19
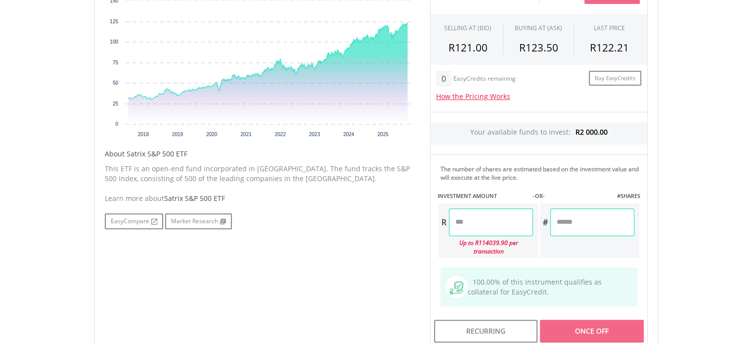
scroll to position [365, 0]
click at [500, 210] on input "number" at bounding box center [491, 222] width 84 height 28
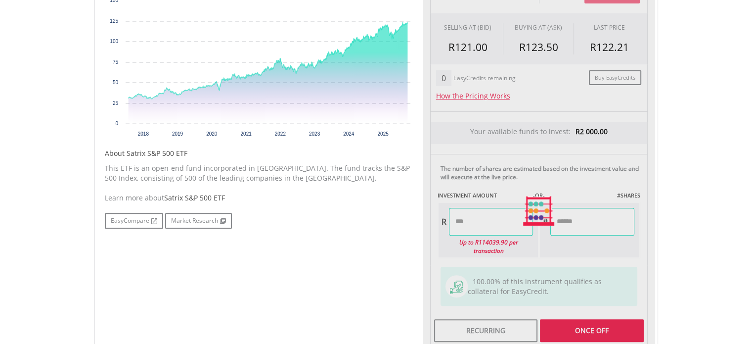
scroll to position [429, 0]
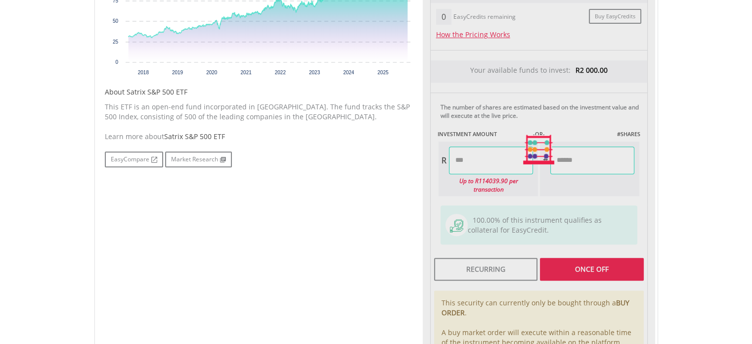
type input "******"
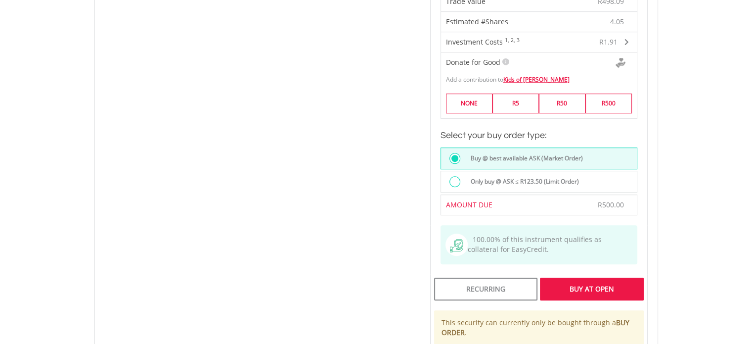
scroll to position [651, 0]
click at [567, 276] on div "Buy At Open" at bounding box center [591, 287] width 103 height 23
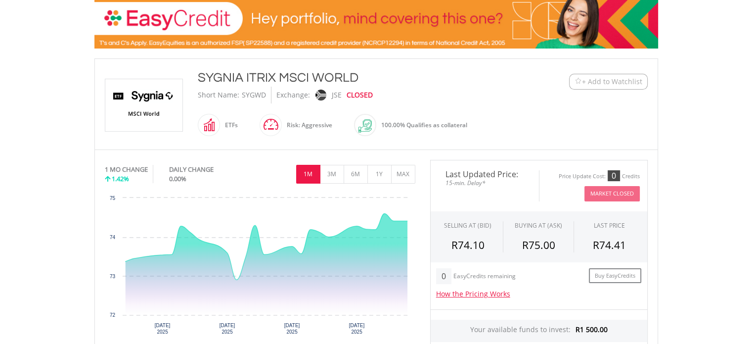
scroll to position [161, 0]
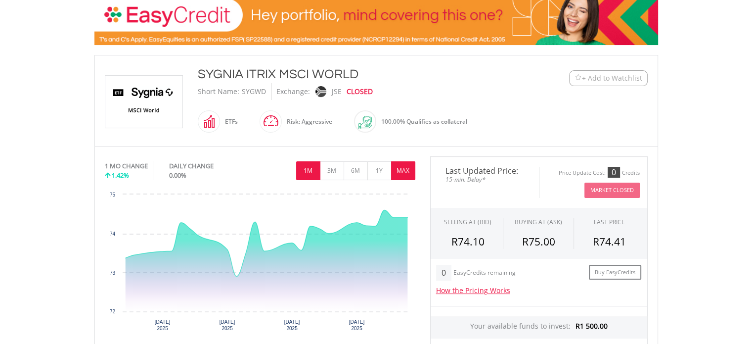
click at [395, 166] on button "MAX" at bounding box center [403, 170] width 24 height 19
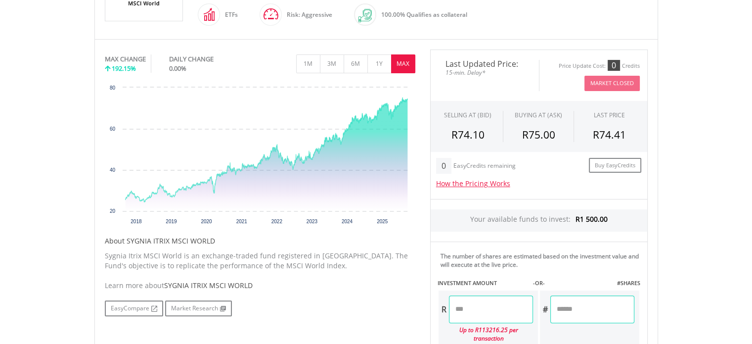
scroll to position [307, 0]
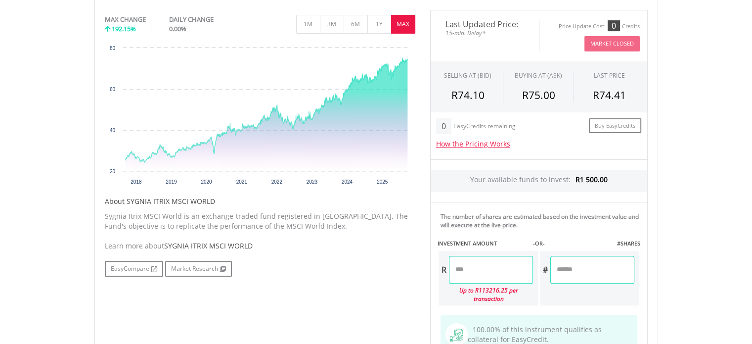
click at [489, 268] on input "number" at bounding box center [491, 270] width 84 height 28
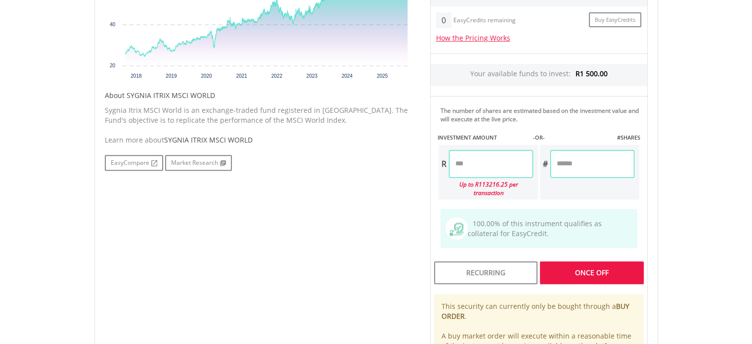
type input "******"
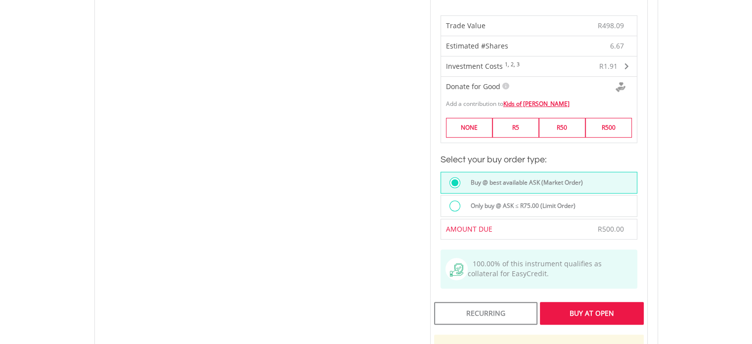
scroll to position [618, 0]
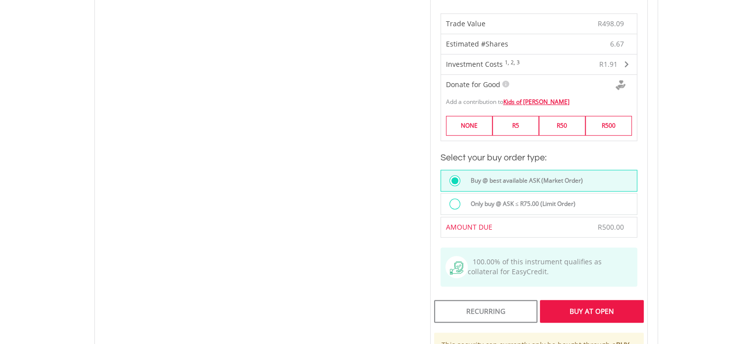
click at [591, 301] on div "Buy At Open" at bounding box center [591, 311] width 103 height 23
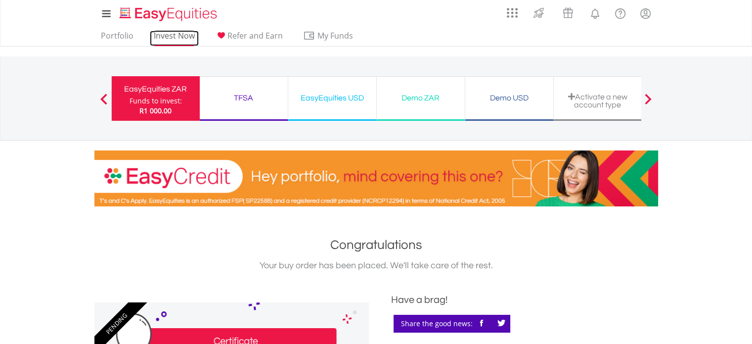
click at [178, 31] on link "Invest Now" at bounding box center [174, 38] width 49 height 15
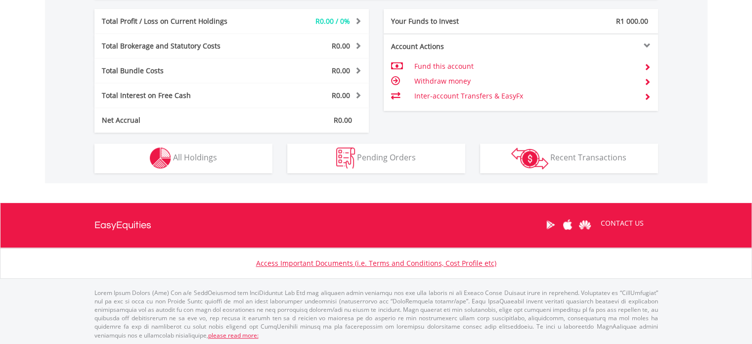
scroll to position [95, 188]
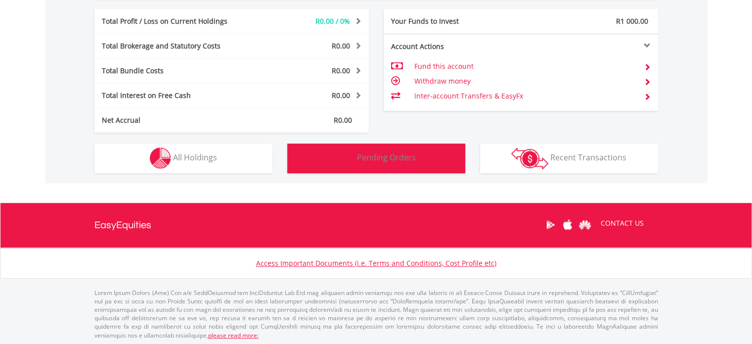
click at [368, 155] on span "Pending Orders" at bounding box center [386, 157] width 59 height 11
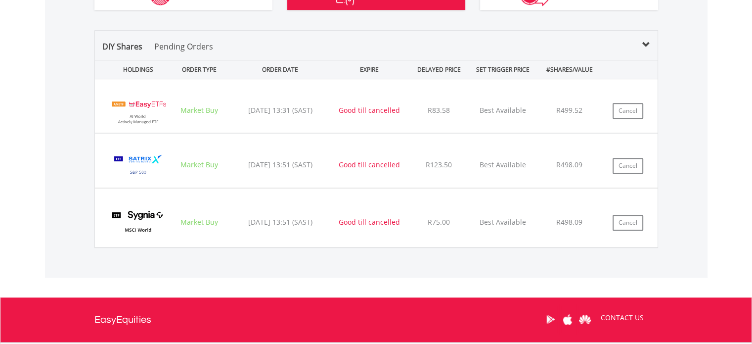
scroll to position [683, 0]
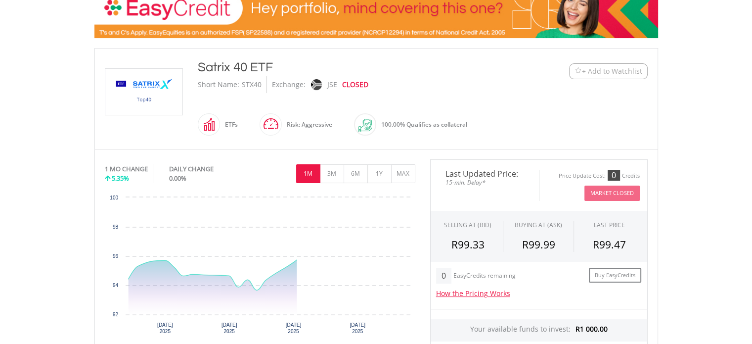
scroll to position [205, 0]
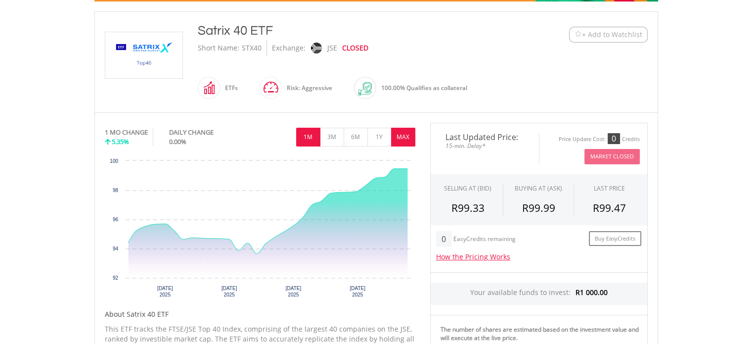
click at [401, 132] on button "MAX" at bounding box center [403, 137] width 24 height 19
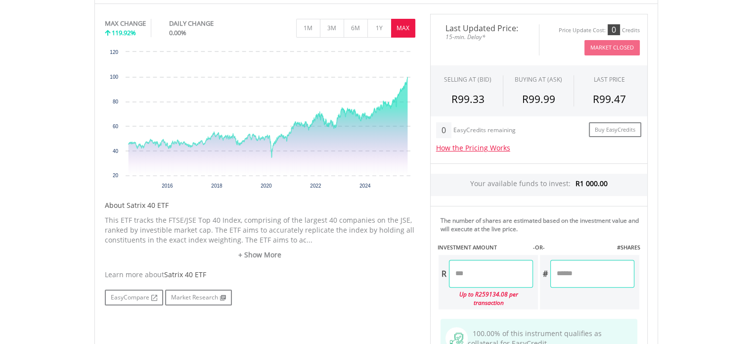
scroll to position [352, 0]
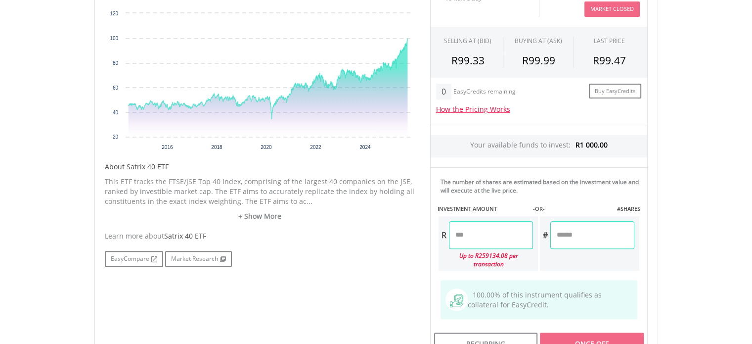
click at [506, 233] on input "number" at bounding box center [491, 235] width 84 height 28
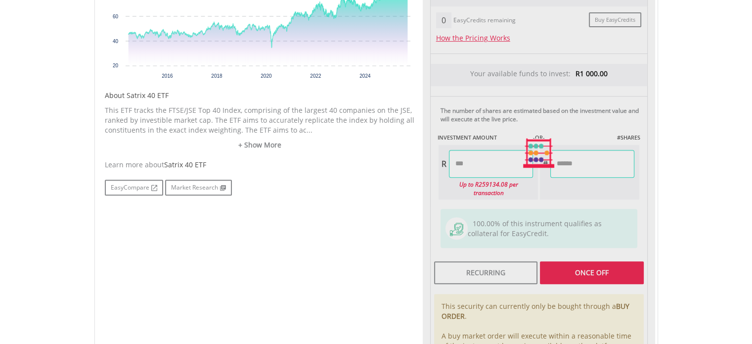
scroll to position [424, 0]
type input "******"
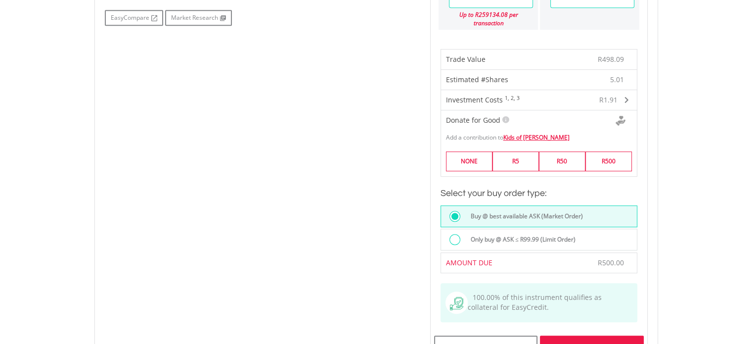
scroll to position [695, 0]
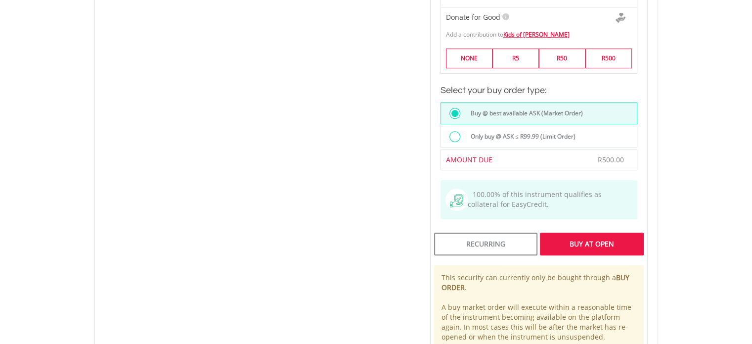
click at [563, 232] on div "Buy At Open" at bounding box center [591, 243] width 103 height 23
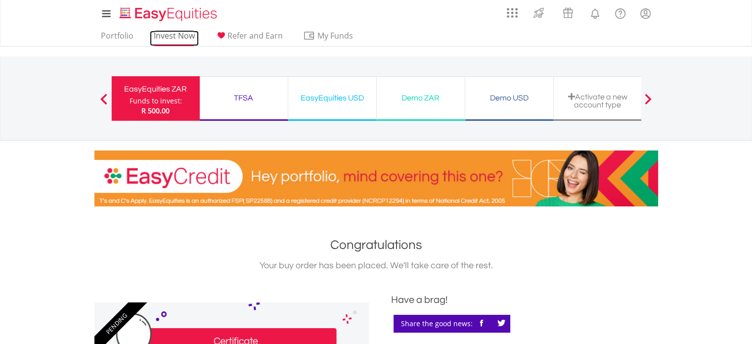
click at [182, 39] on link "Invest Now" at bounding box center [174, 38] width 49 height 15
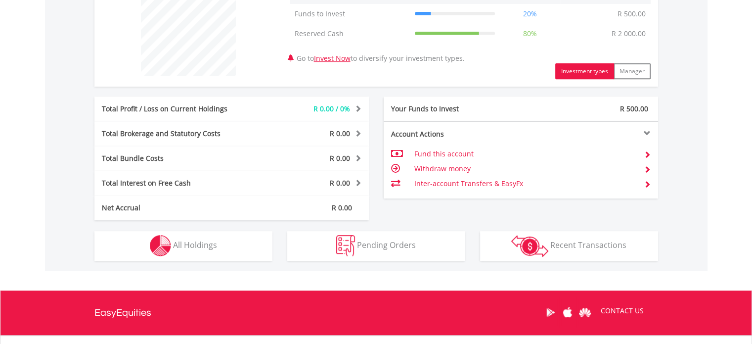
scroll to position [423, 0]
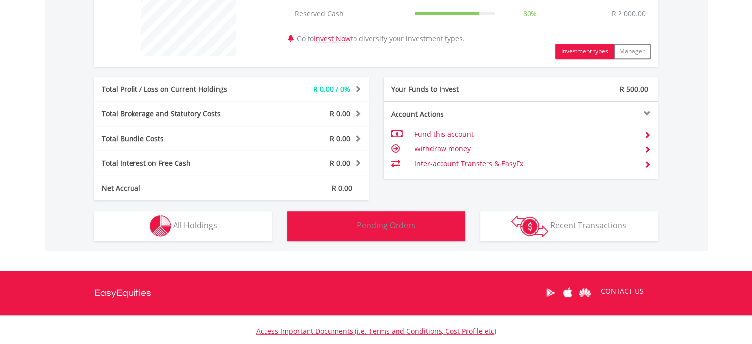
click at [335, 229] on button "Pending Orders Pending Orders" at bounding box center [376, 226] width 178 height 30
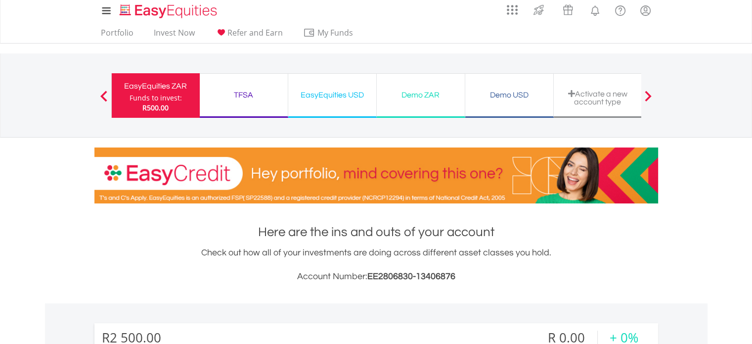
scroll to position [0, 0]
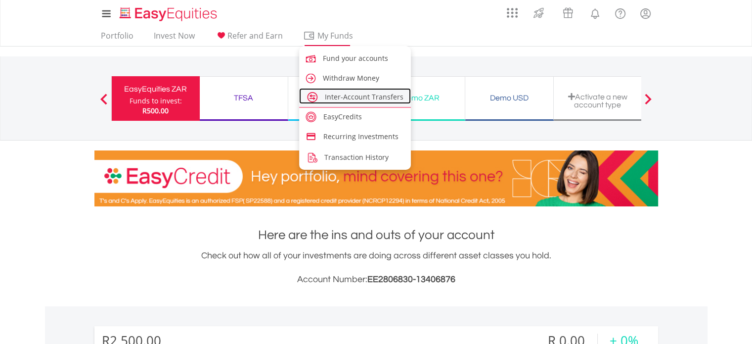
click at [332, 99] on span "Inter-Account Transfers" at bounding box center [364, 96] width 79 height 9
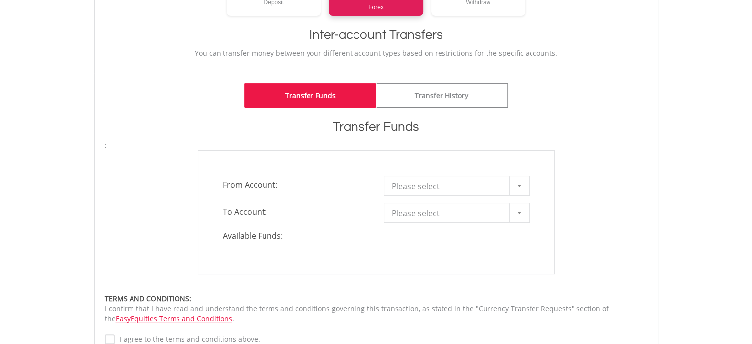
scroll to position [207, 0]
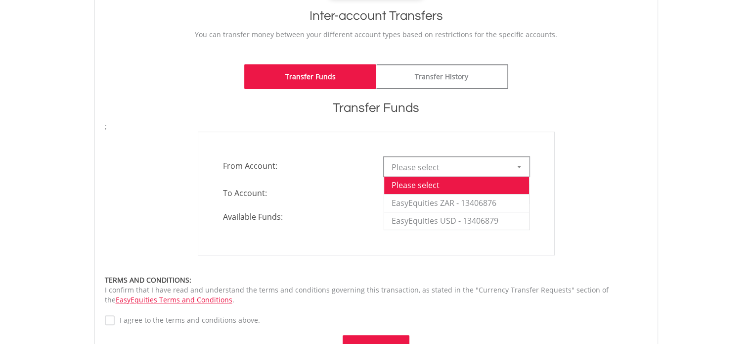
click at [396, 161] on span "Please select" at bounding box center [448, 167] width 115 height 20
click at [410, 195] on li "EasyEquities ZAR - 13406876" at bounding box center [456, 203] width 145 height 18
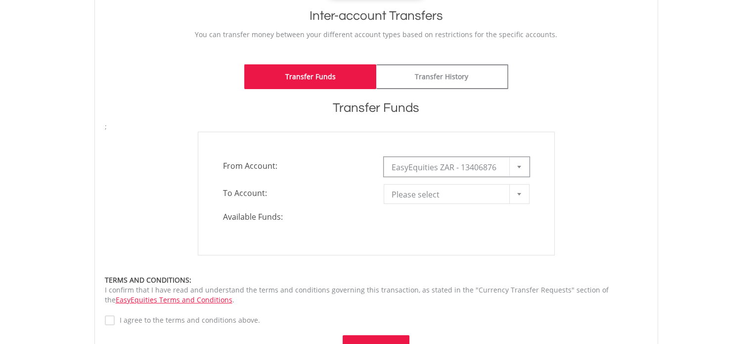
click at [410, 195] on span "Please select" at bounding box center [448, 194] width 115 height 20
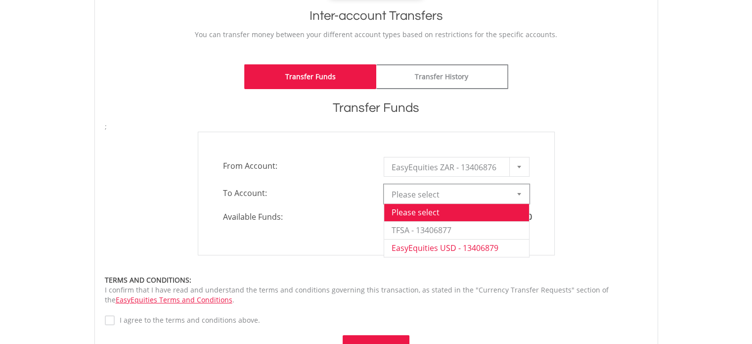
click at [420, 245] on li "EasyEquities USD - 13406879" at bounding box center [456, 248] width 145 height 18
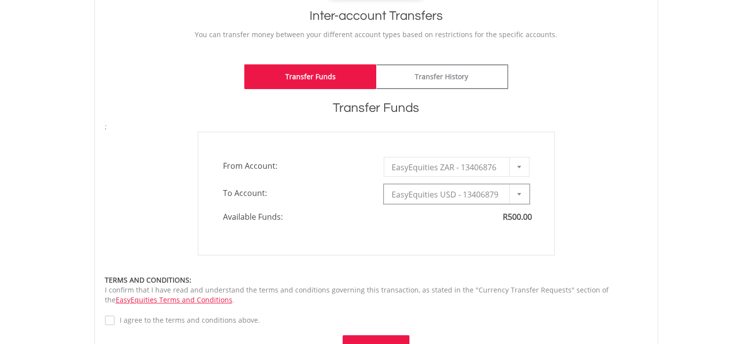
type input "*"
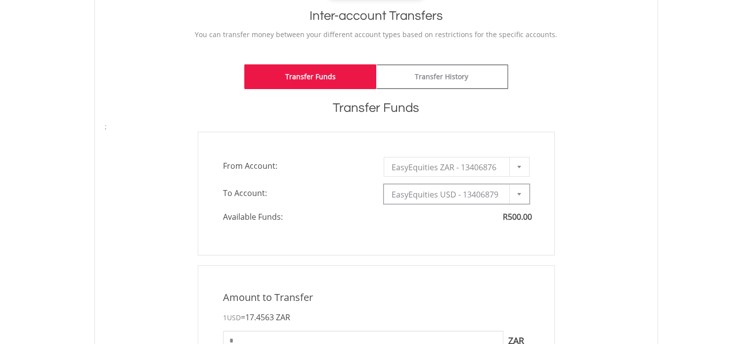
scroll to position [255, 0]
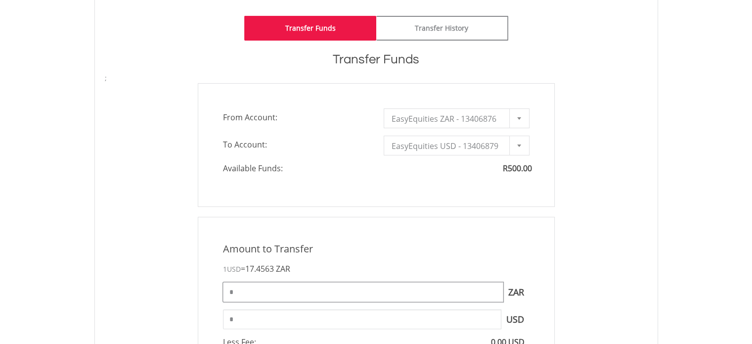
click at [413, 285] on input "*" at bounding box center [363, 292] width 280 height 20
type input "***"
type input "*****"
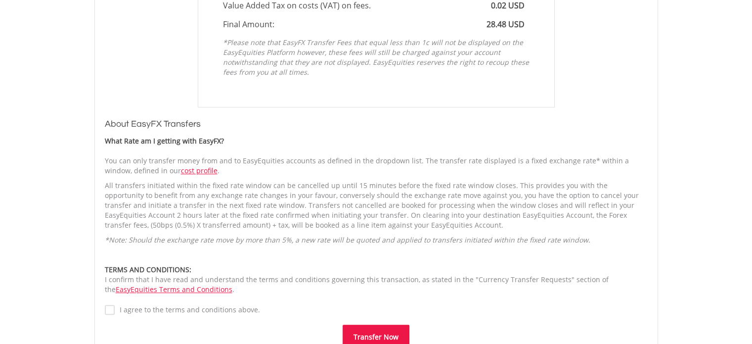
scroll to position [611, 0]
